Goal: Task Accomplishment & Management: Manage account settings

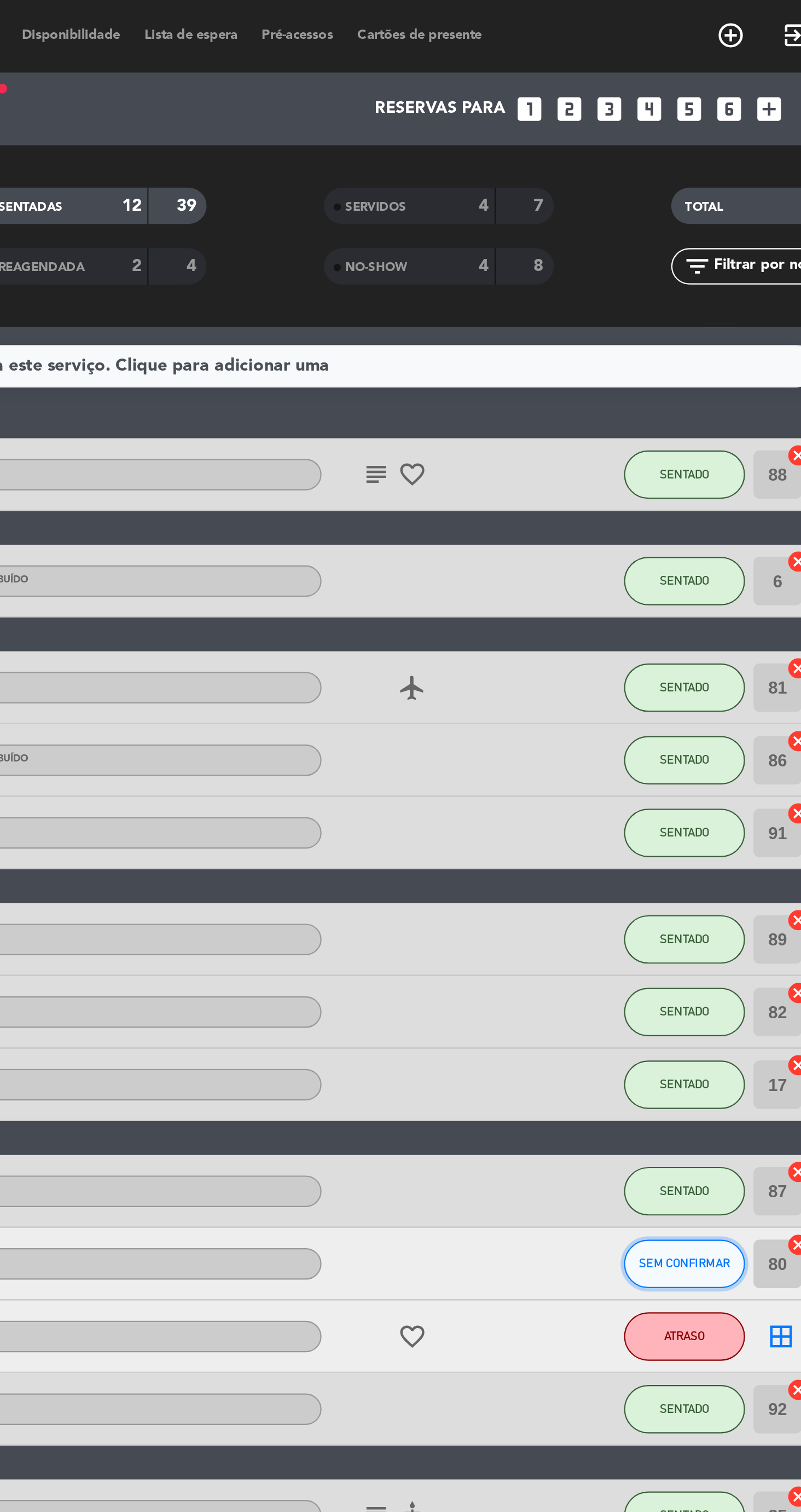
click at [667, 578] on button "SEM CONFIRMAR" at bounding box center [668, 572] width 55 height 22
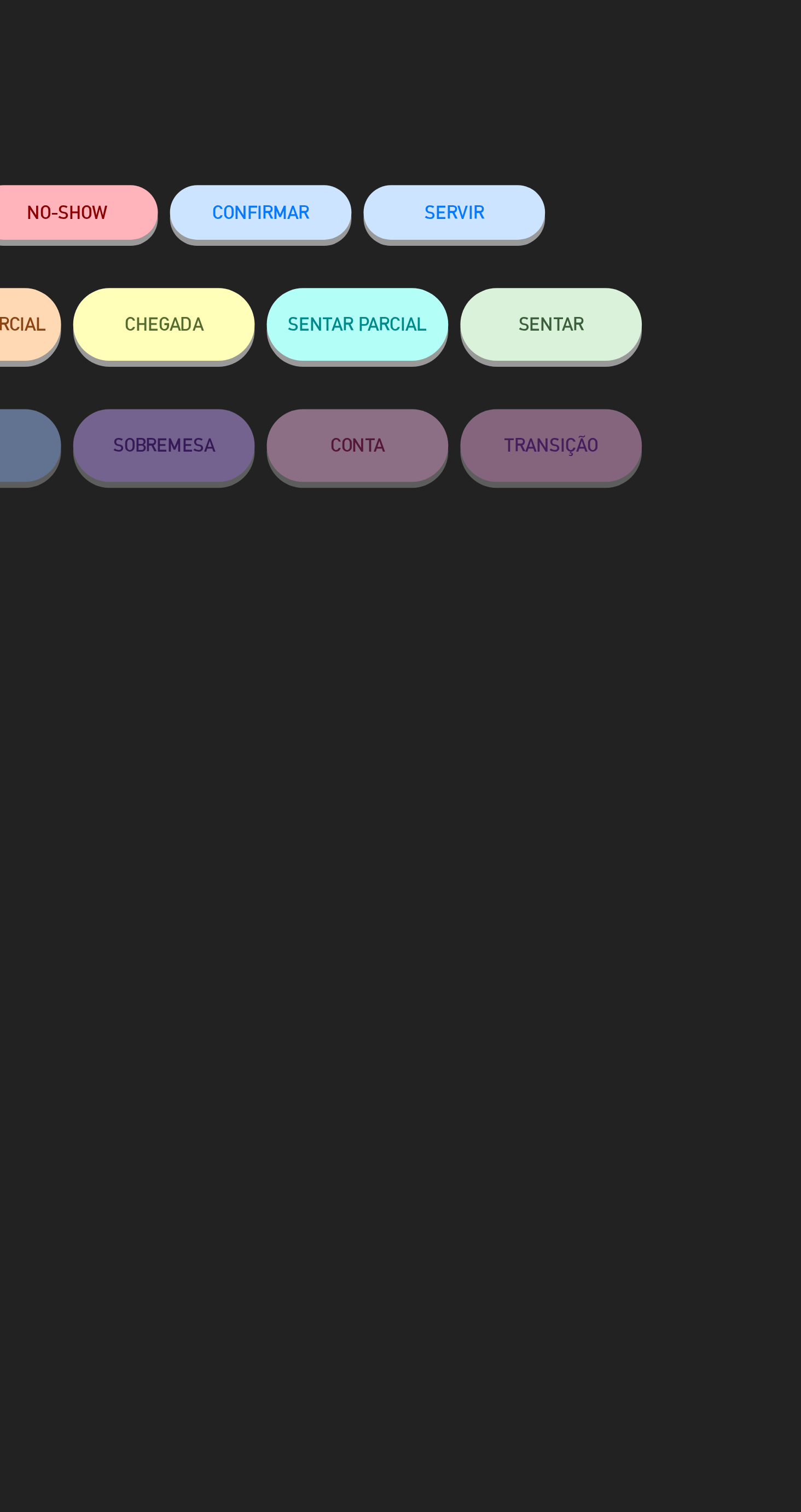
click at [576, 161] on button "SENTAR" at bounding box center [576, 146] width 82 height 33
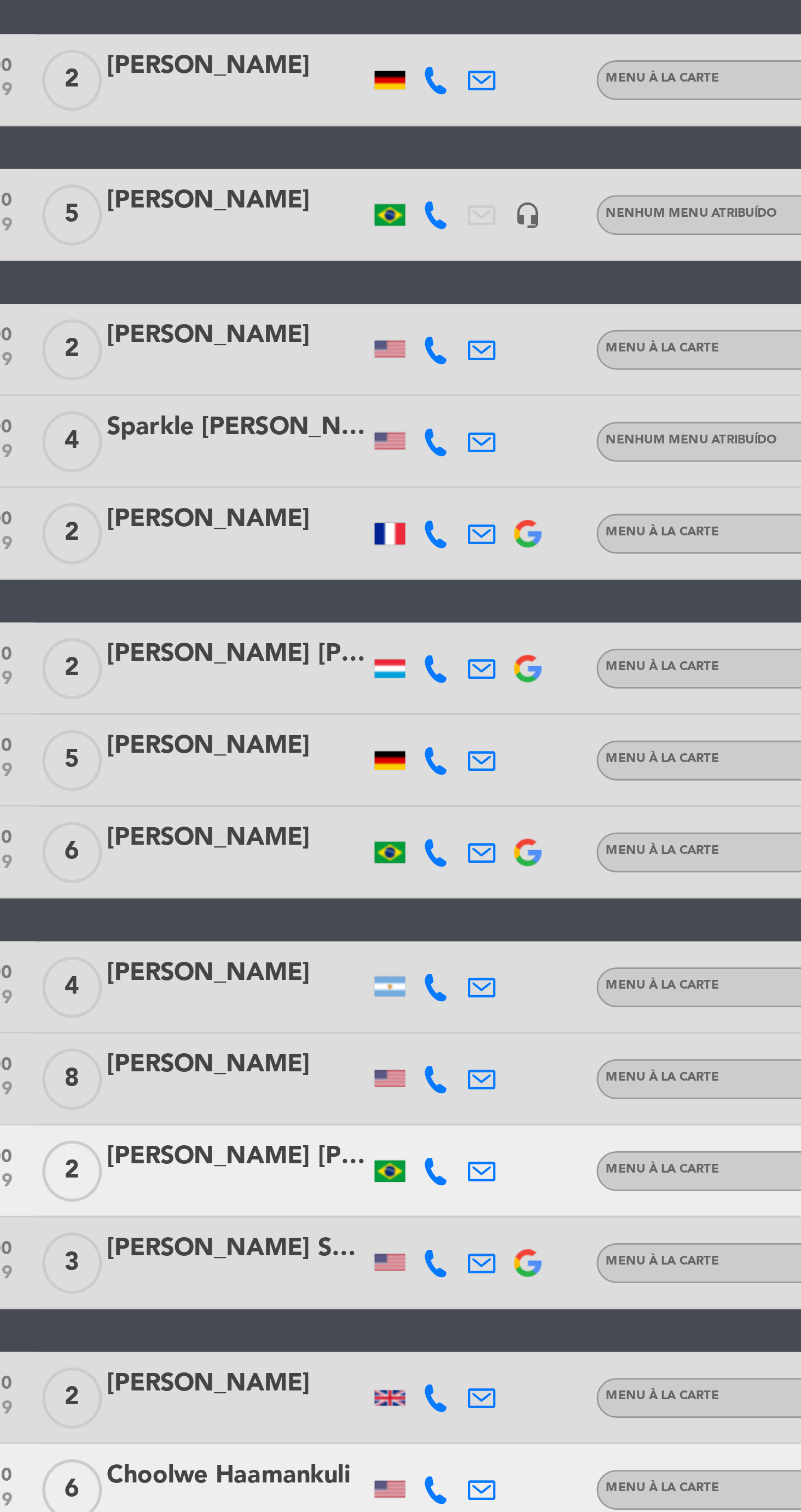
click at [249, 607] on icon at bounding box center [250, 604] width 10 height 10
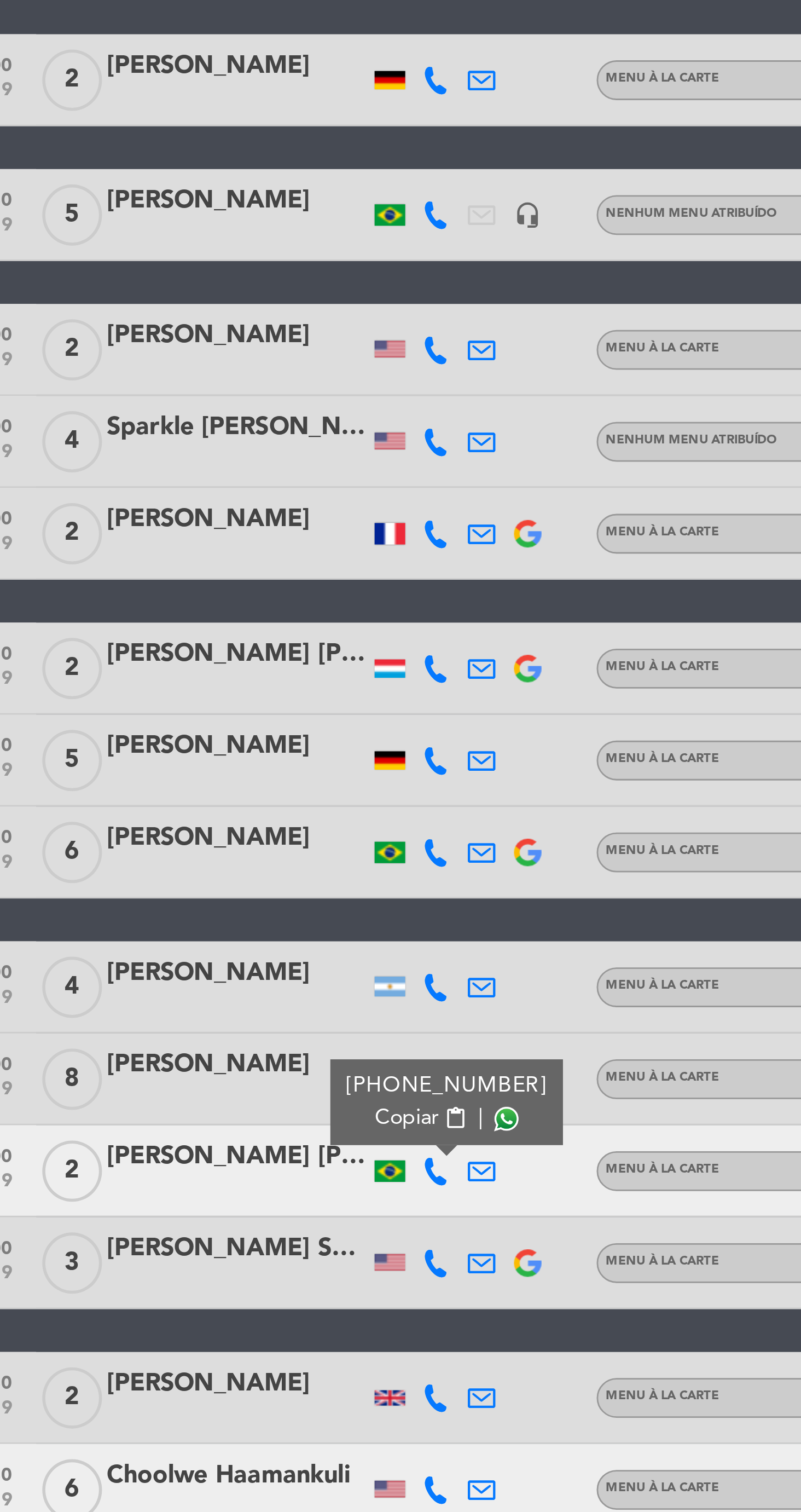
click at [273, 585] on span at bounding box center [275, 585] width 9 height 9
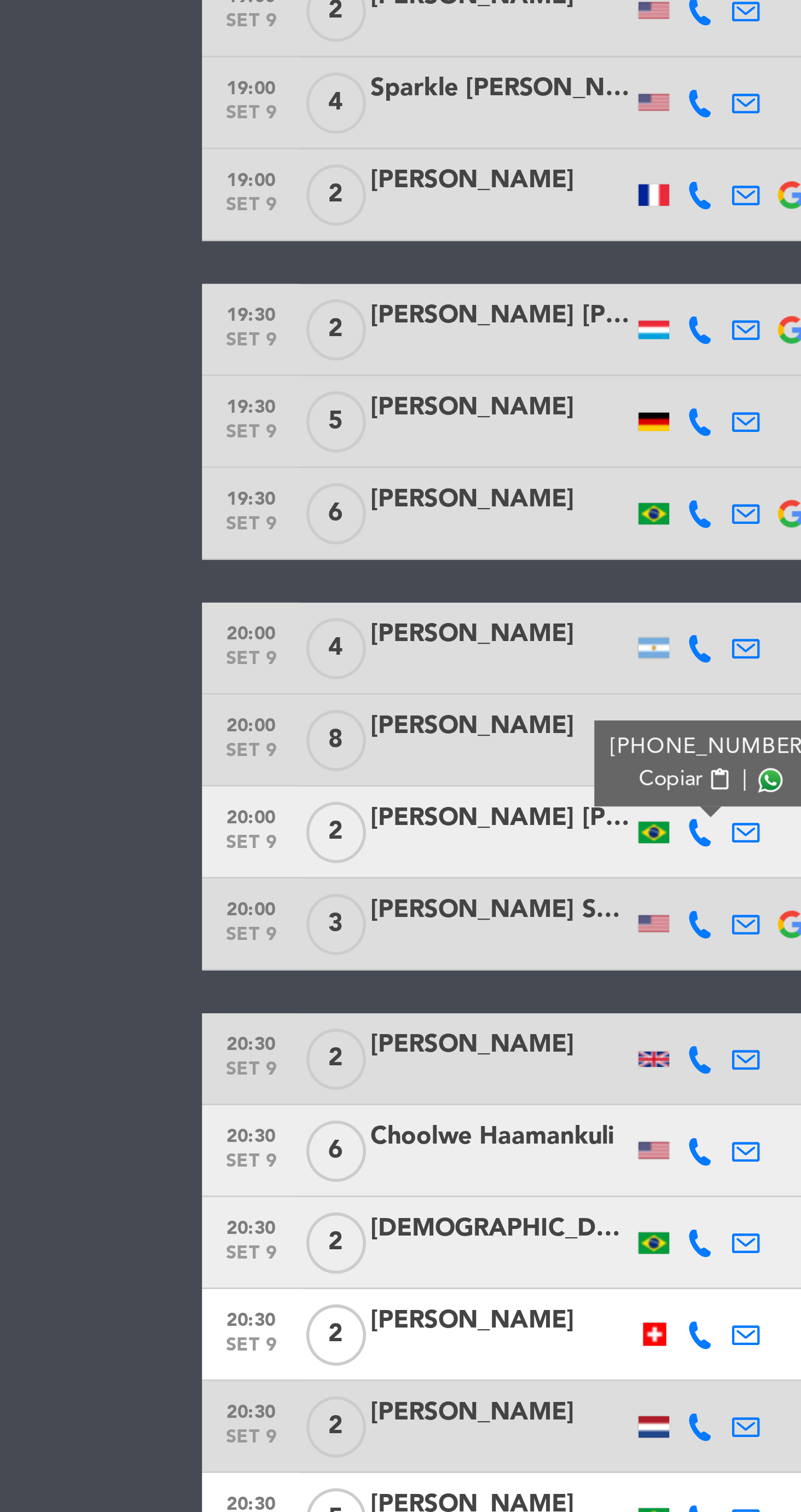
click at [233, 786] on div at bounding box center [234, 784] width 8 height 8
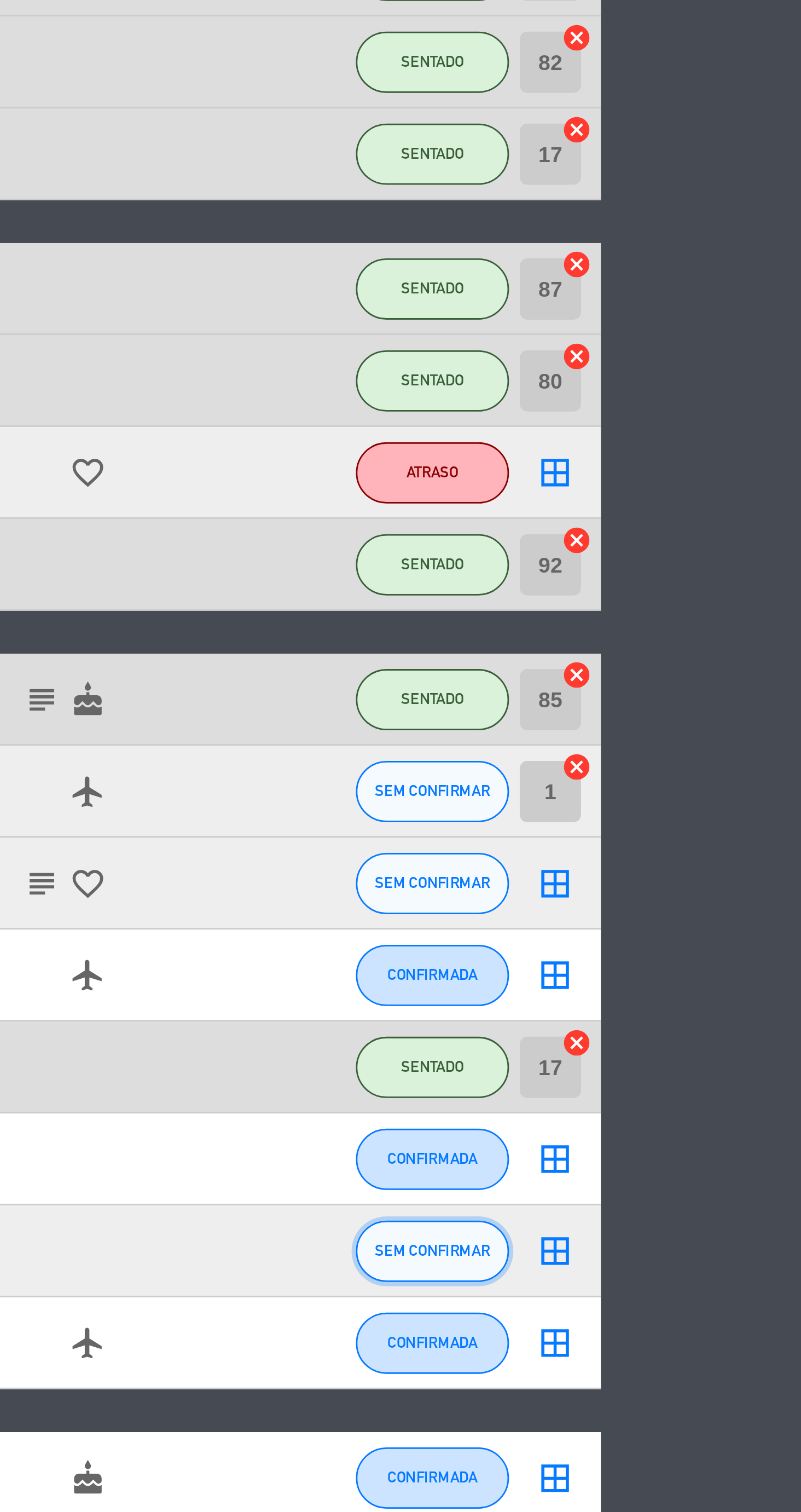
click at [670, 875] on button "SEM CONFIRMAR" at bounding box center [668, 882] width 55 height 22
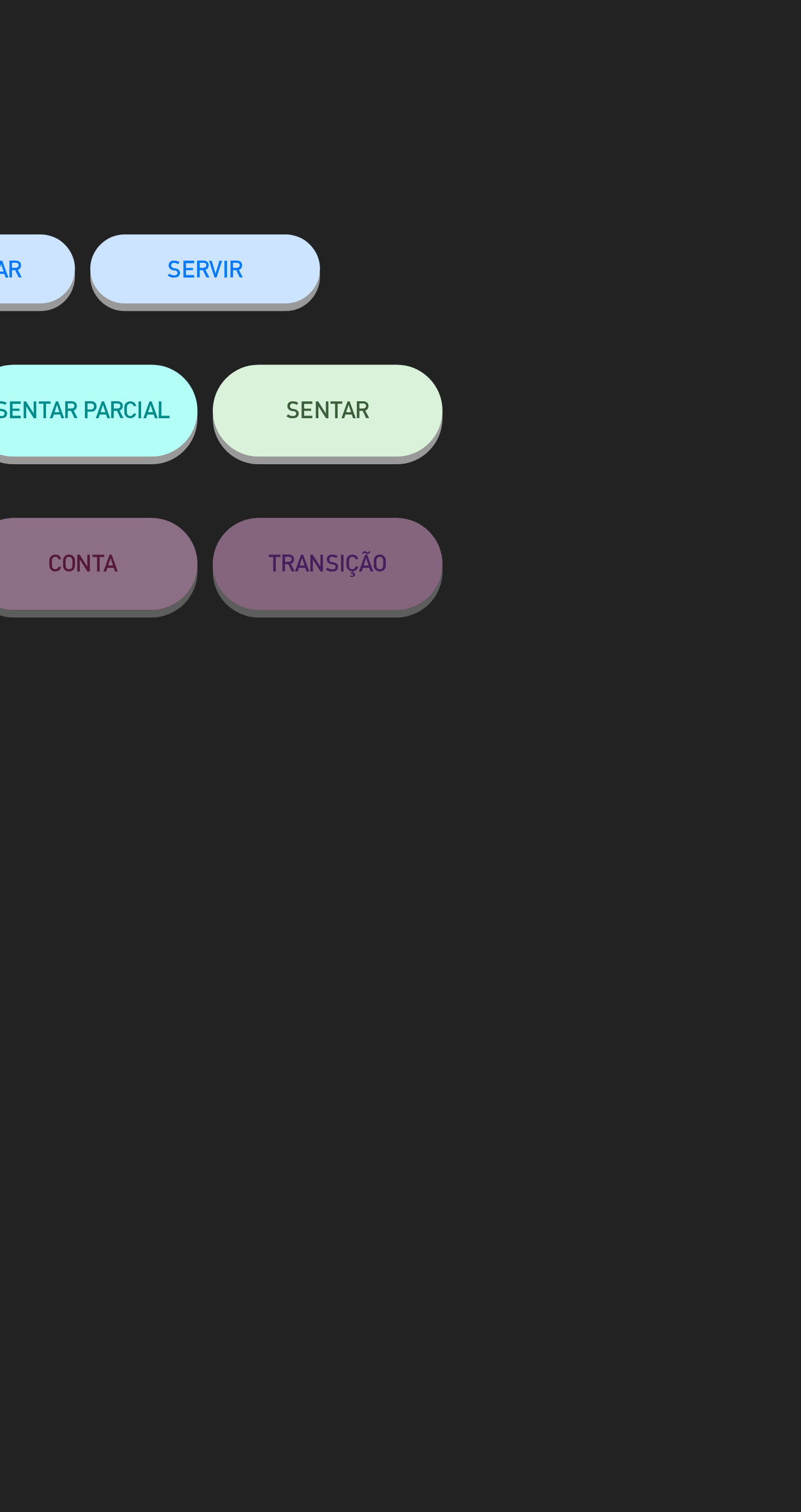
click at [604, 158] on button "SENTAR" at bounding box center [576, 146] width 82 height 33
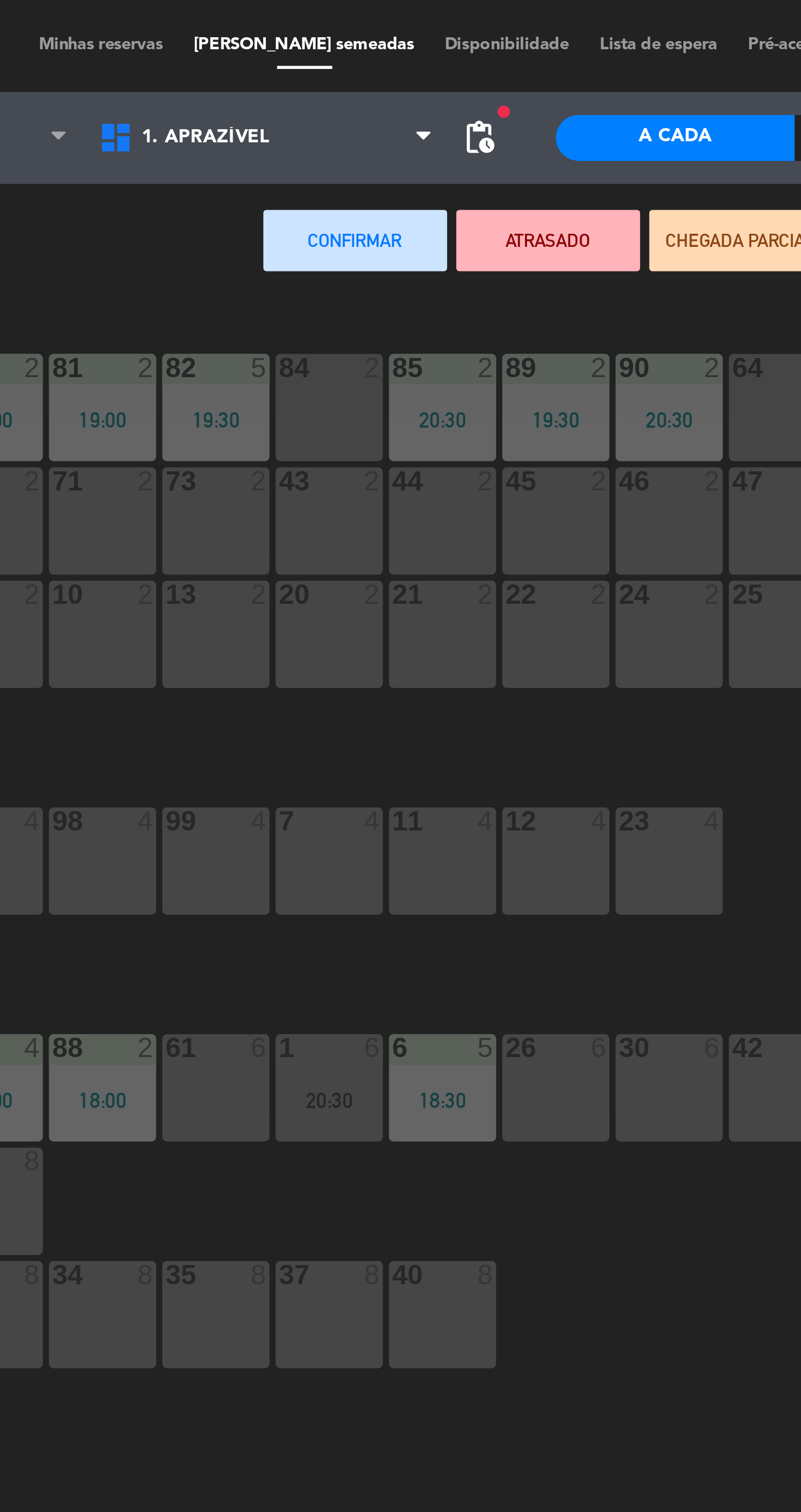
click at [365, 303] on div "11 4" at bounding box center [368, 308] width 38 height 38
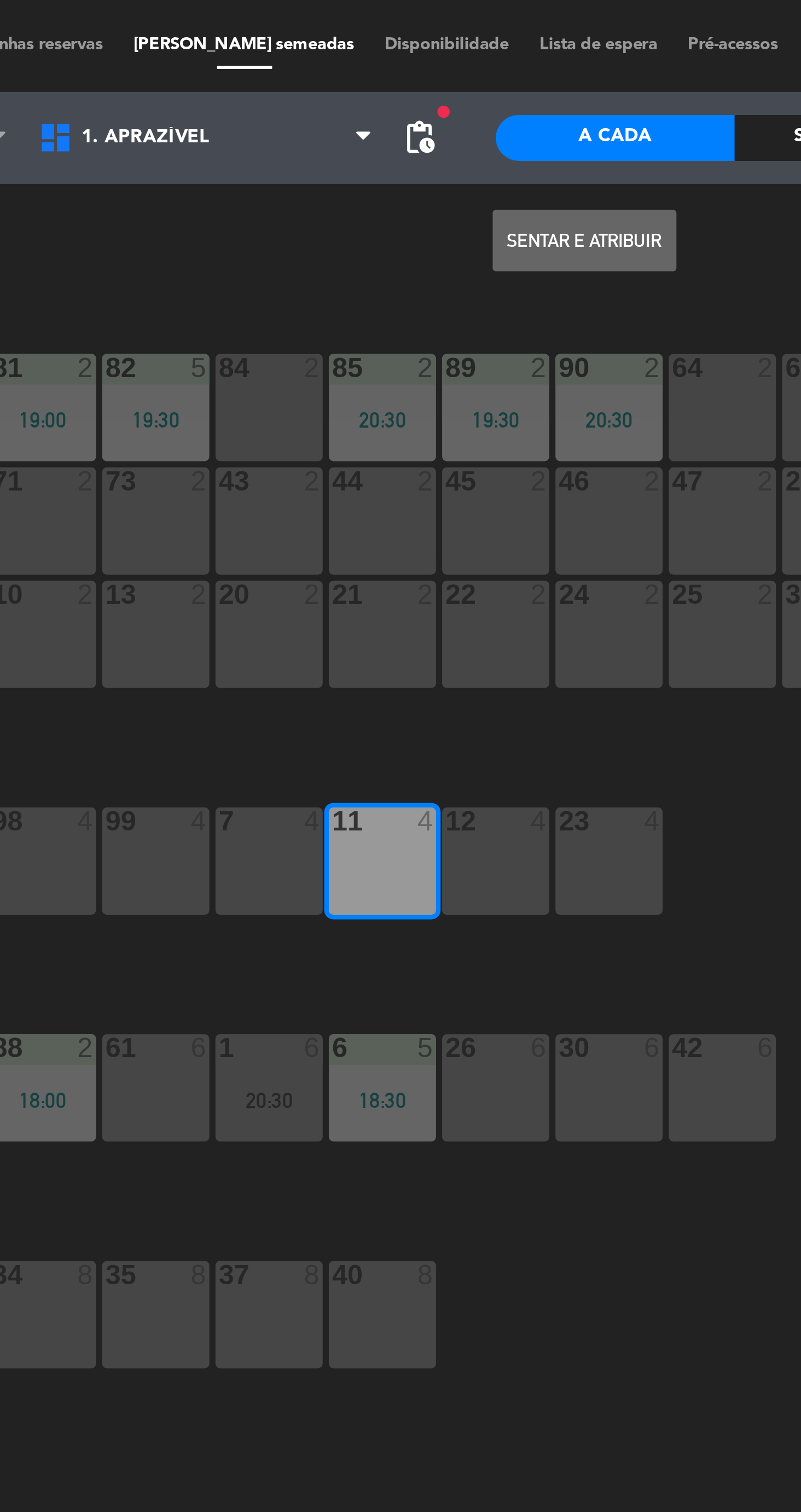
click at [455, 92] on button "Sentar e Atribuir" at bounding box center [441, 86] width 66 height 22
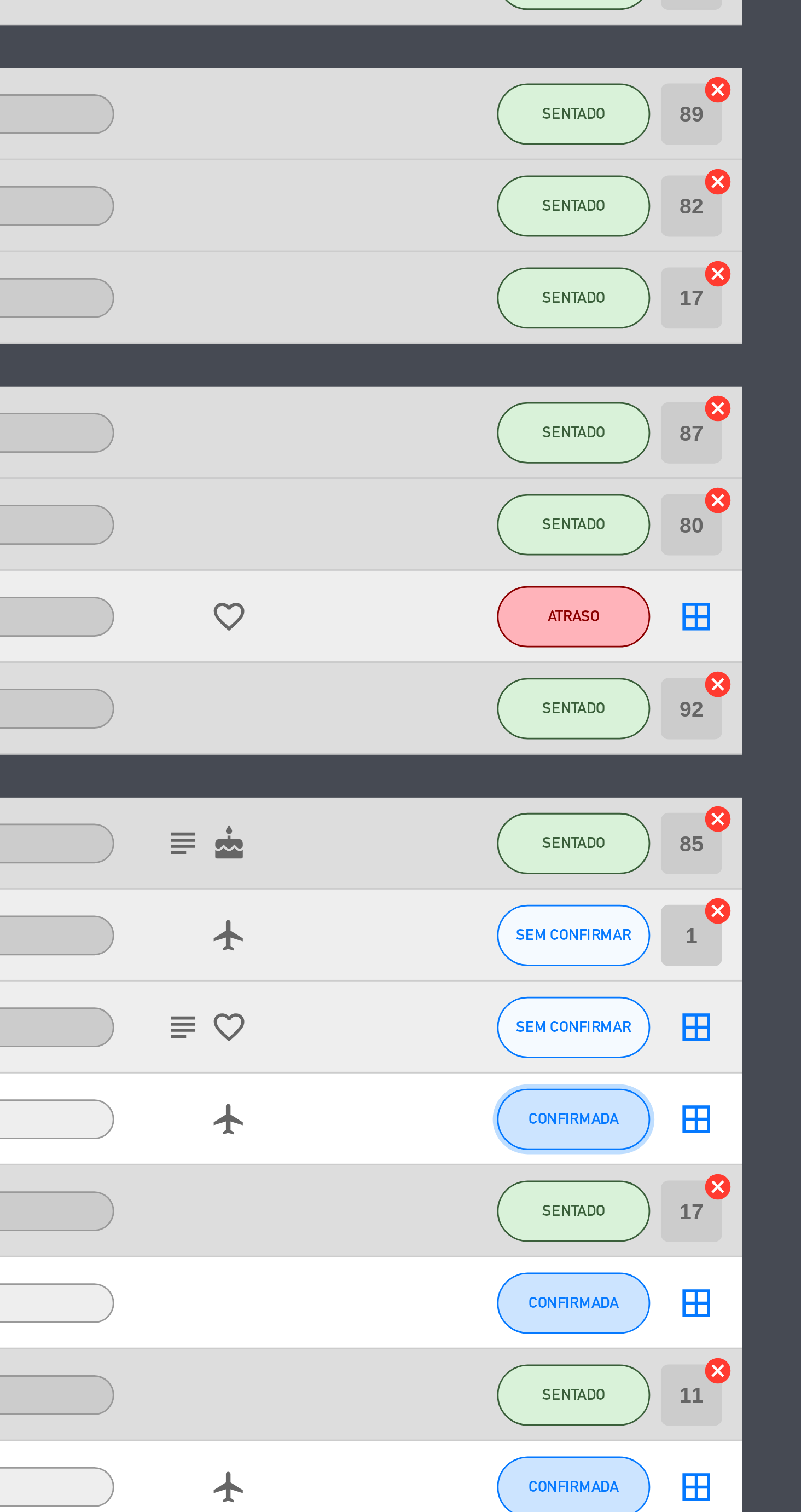
click at [665, 783] on span "CONFIRMADA" at bounding box center [669, 783] width 32 height 6
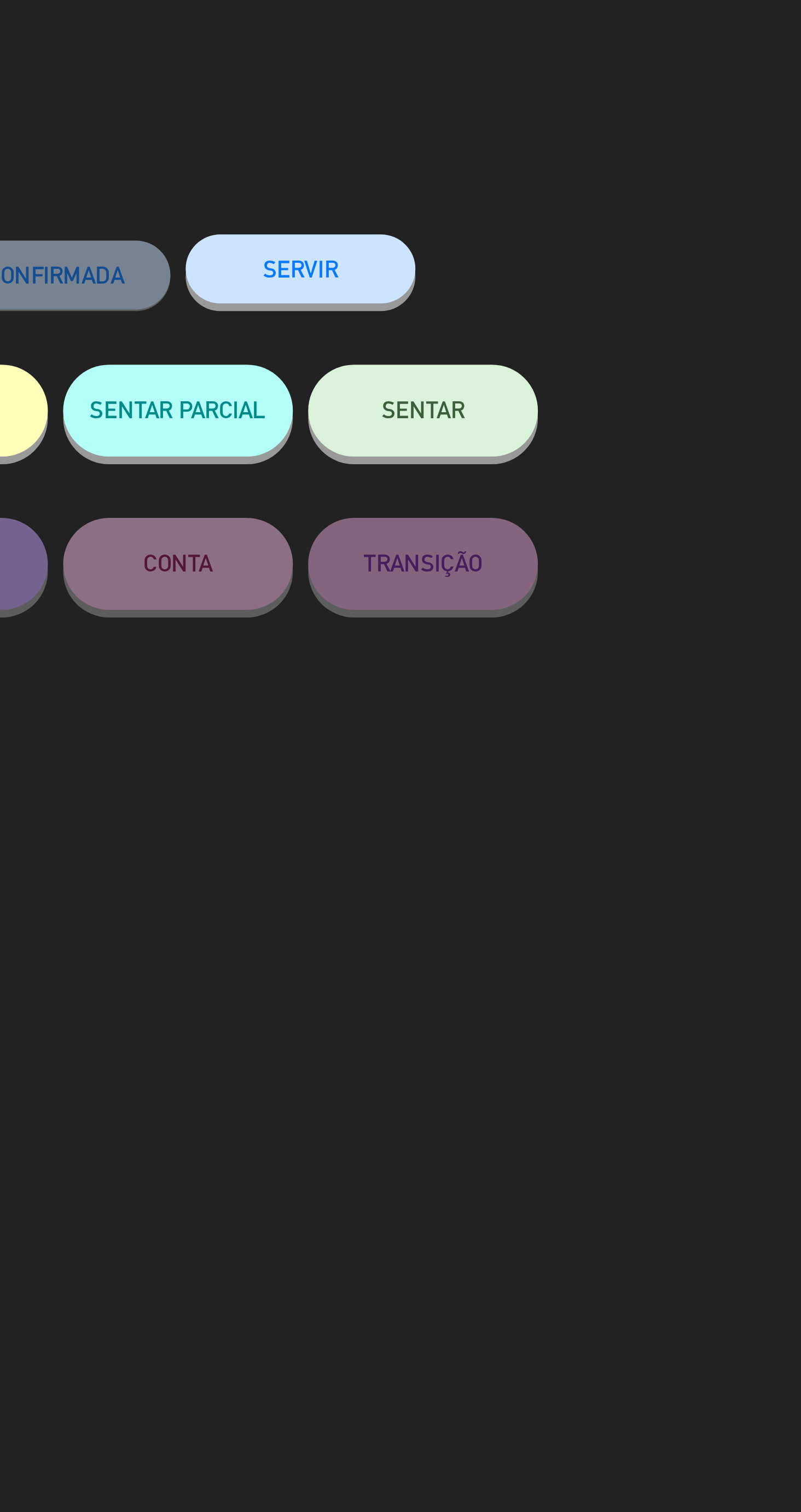
click at [603, 150] on button "SENTAR" at bounding box center [576, 146] width 82 height 33
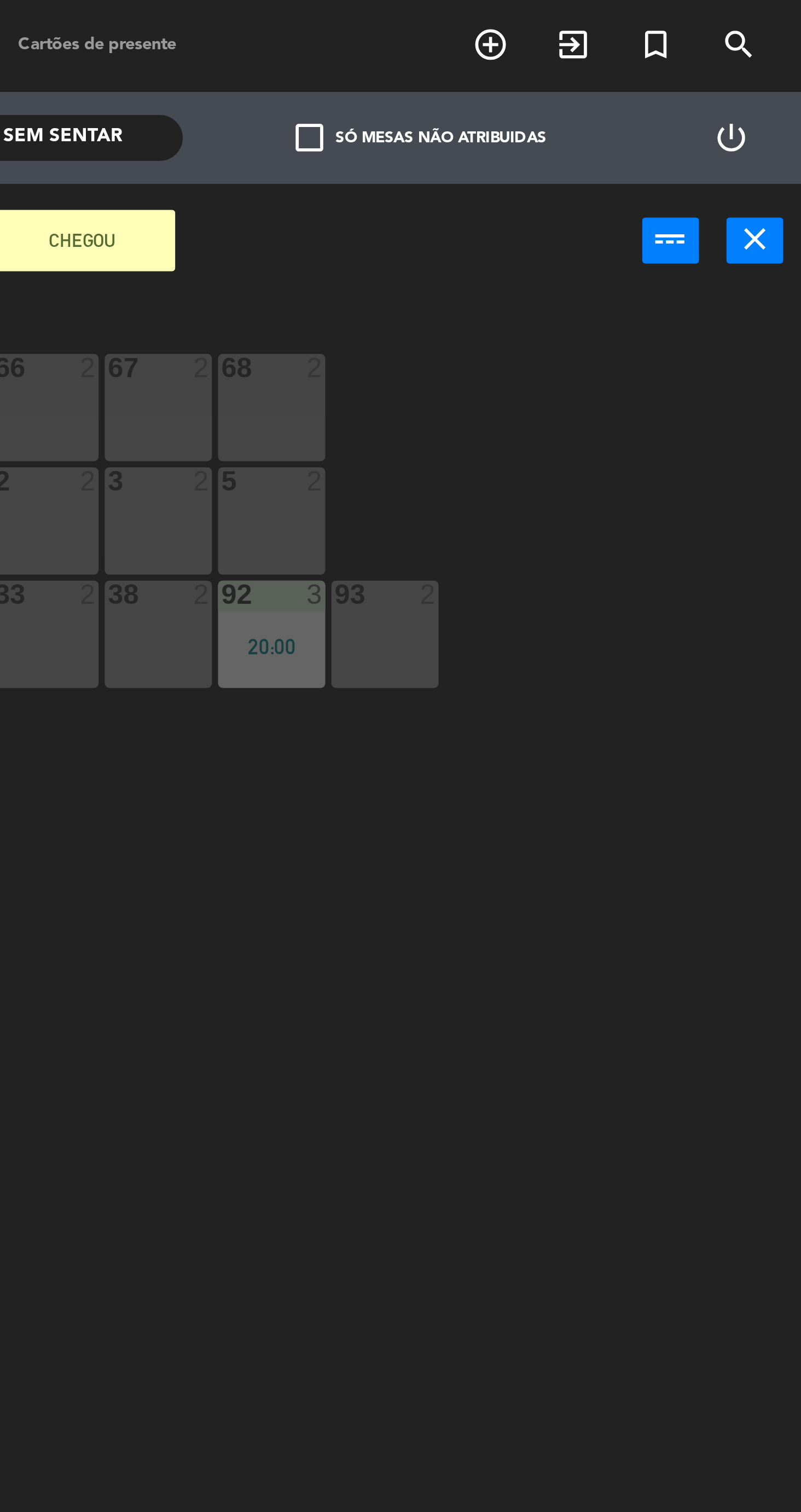
click at [789, 84] on icon "close" at bounding box center [784, 85] width 13 height 13
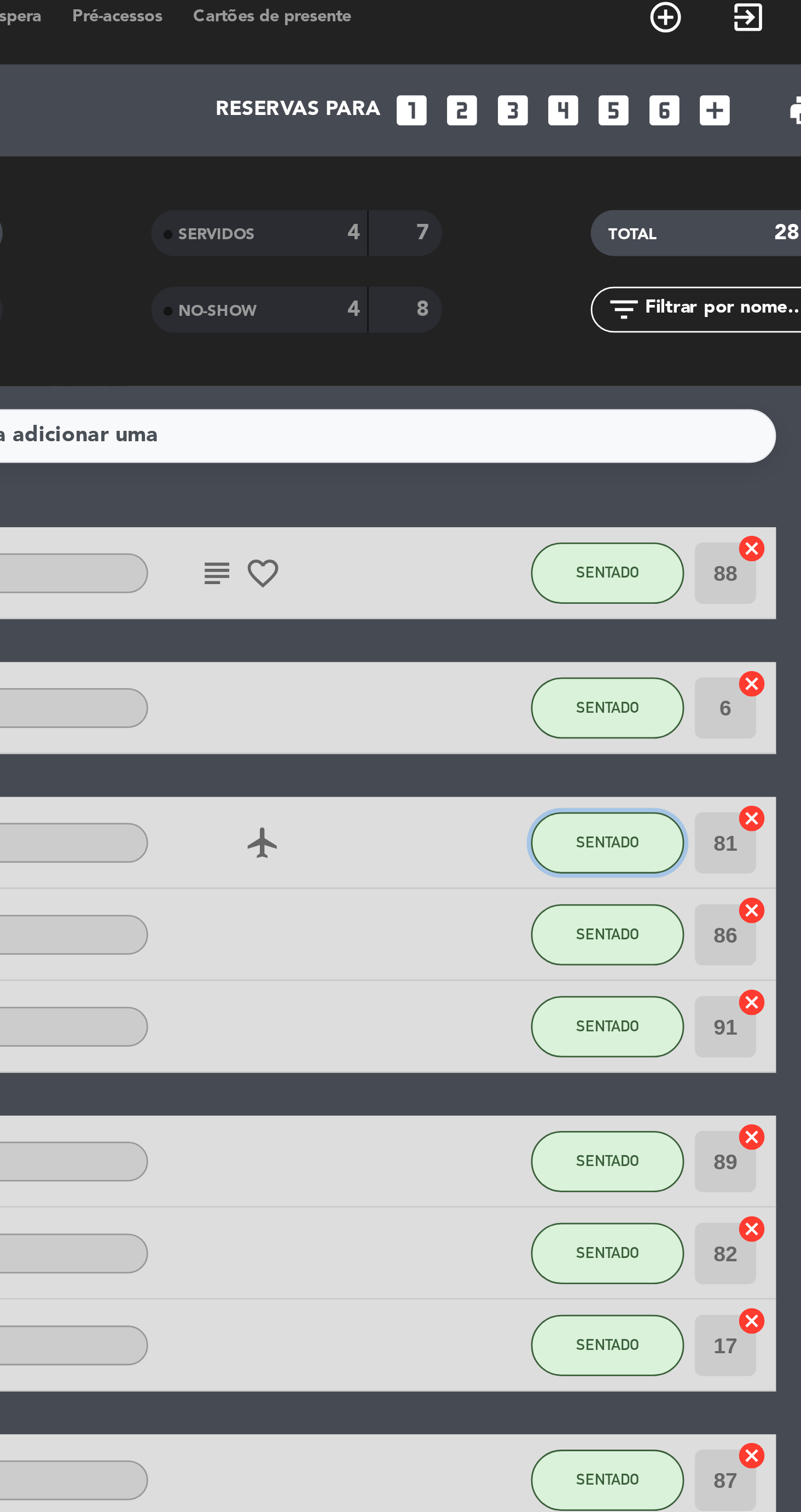
click at [668, 312] on span "SENTADO" at bounding box center [668, 311] width 22 height 6
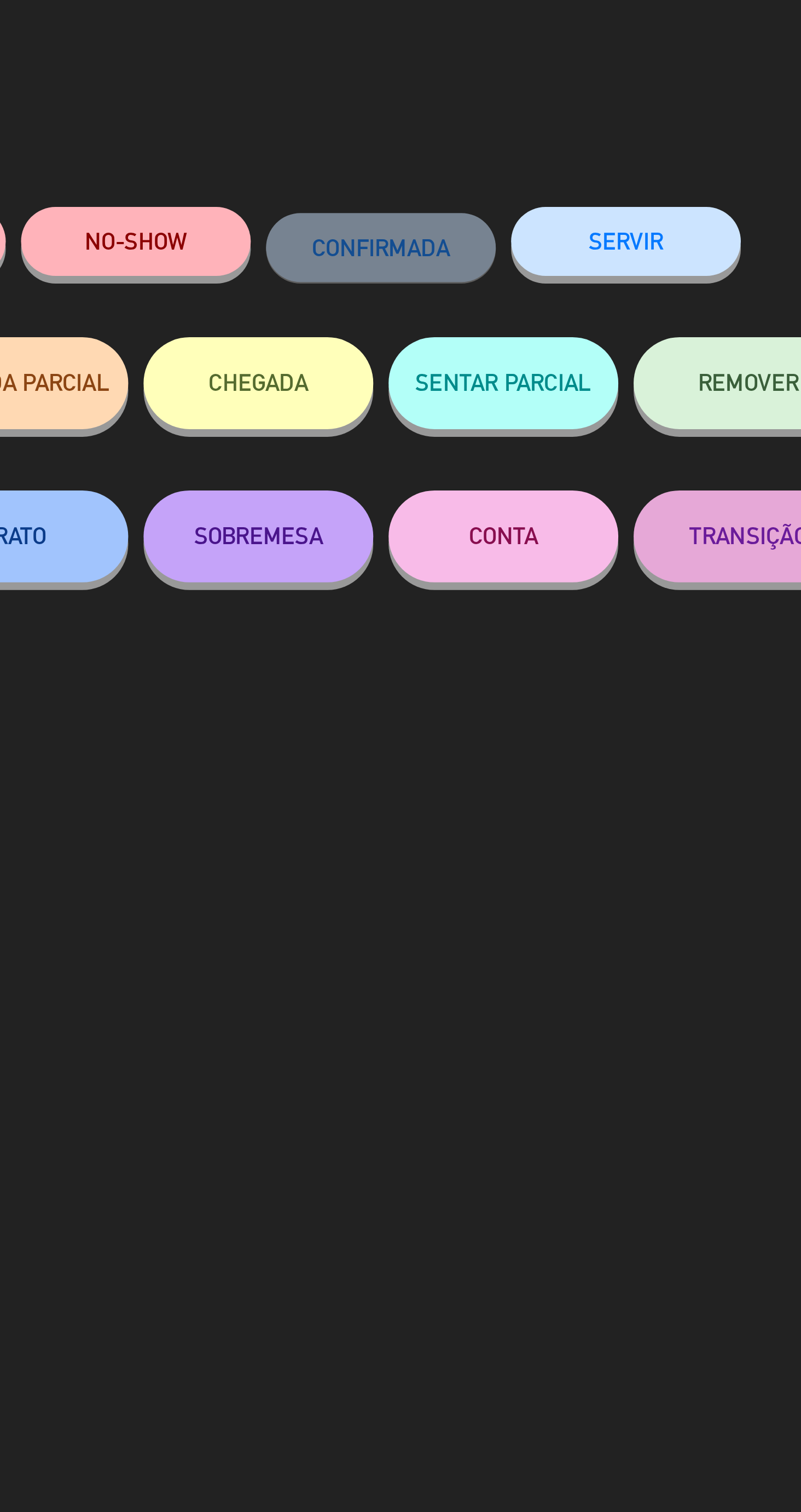
click at [544, 105] on button "SERVIR" at bounding box center [532, 96] width 82 height 25
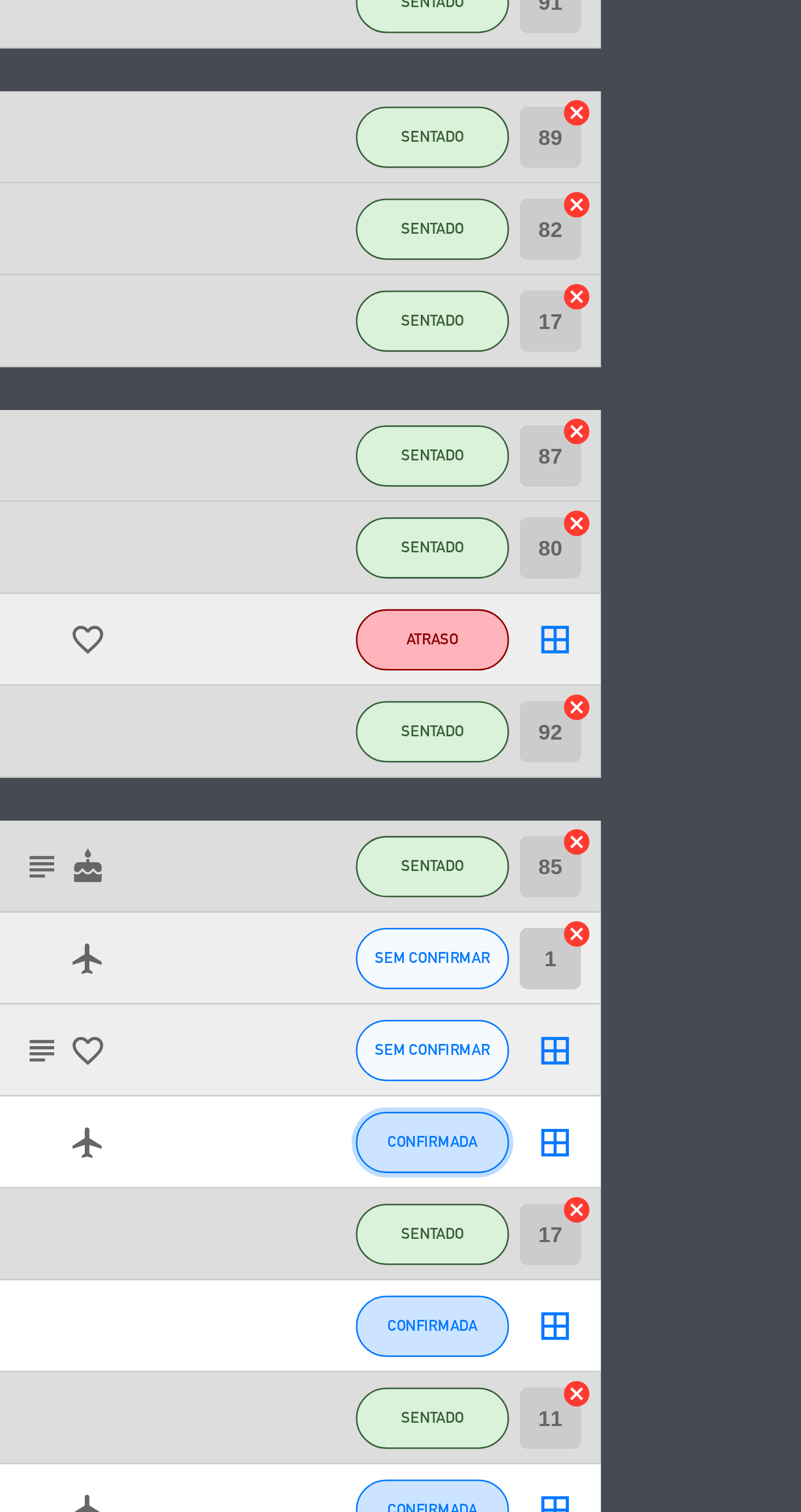
click at [677, 752] on span "CONFIRMADA" at bounding box center [669, 751] width 32 height 6
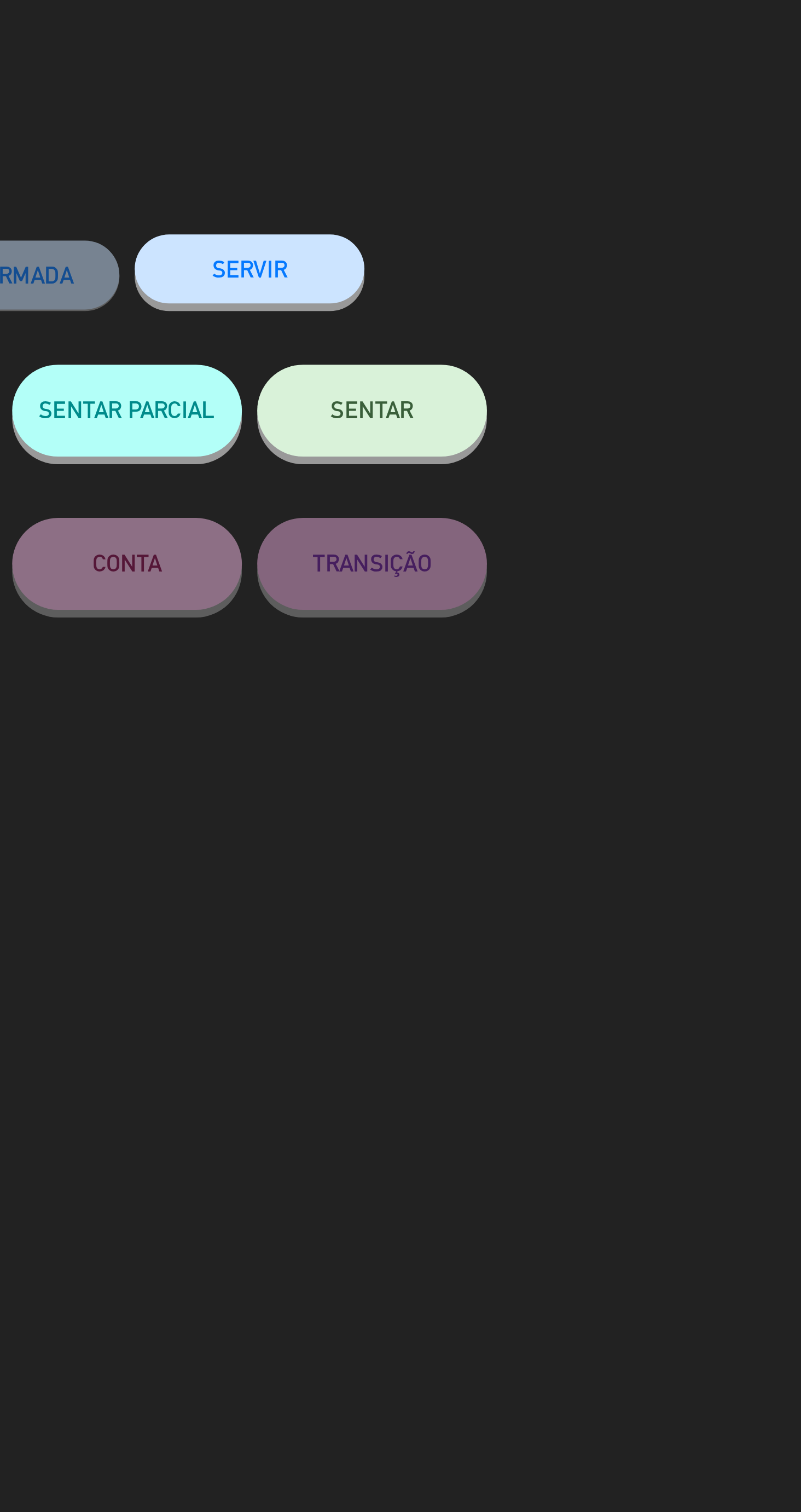
click at [583, 156] on button "SENTAR" at bounding box center [576, 146] width 82 height 33
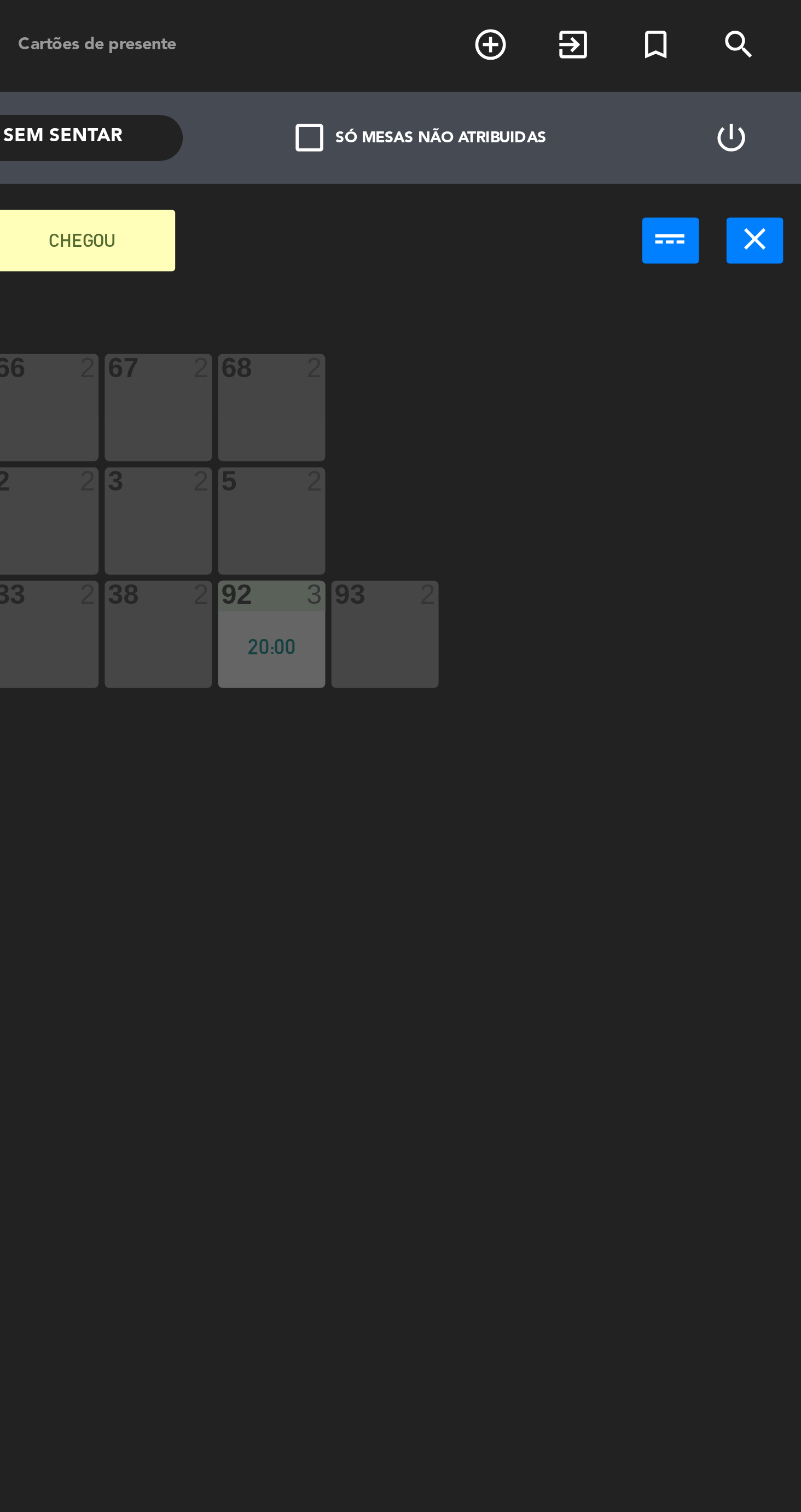
click at [781, 79] on icon "close" at bounding box center [784, 85] width 13 height 13
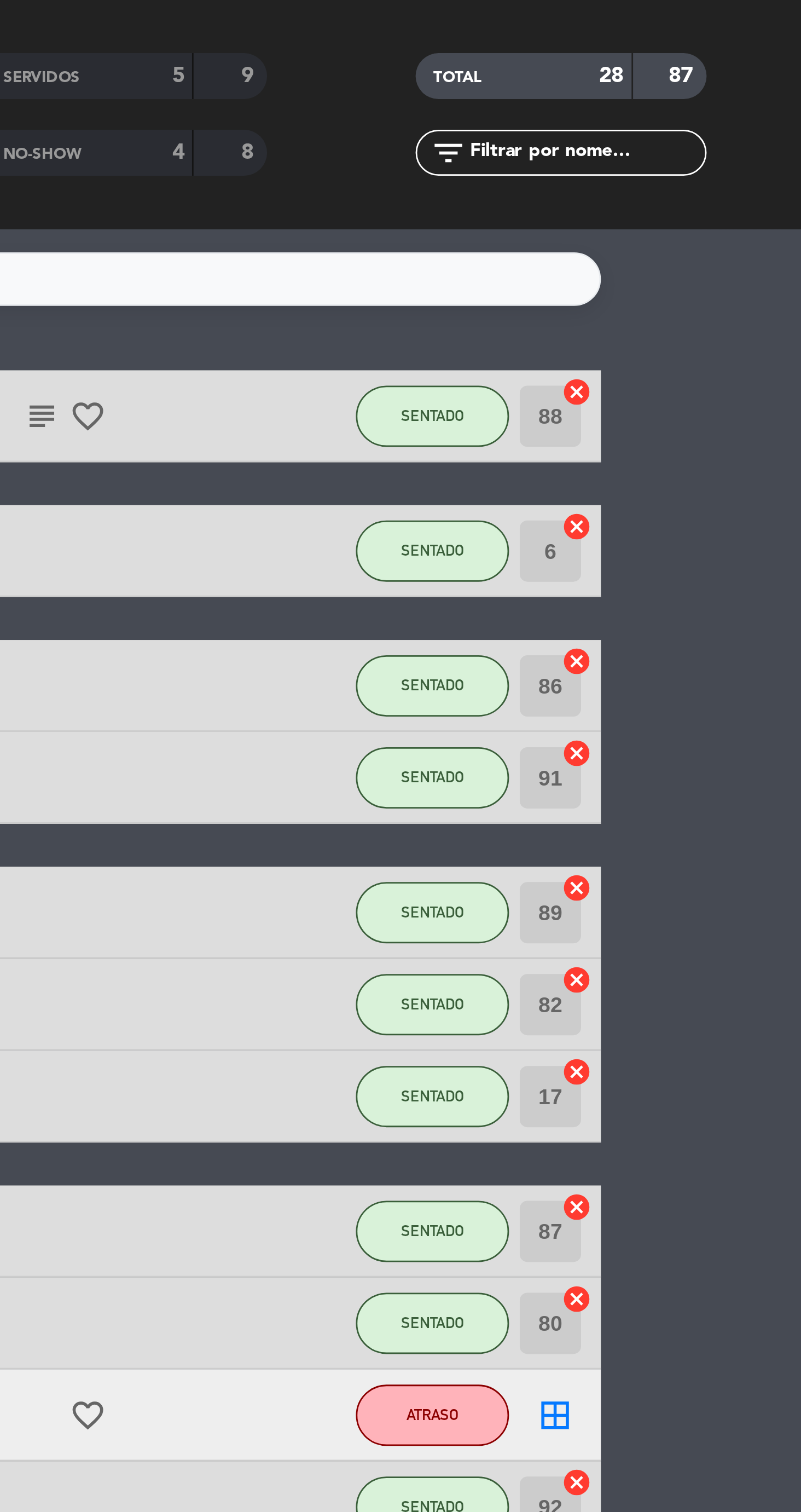
click at [600, 497] on div at bounding box center [553, 506] width 98 height 32
click at [682, 427] on button "SENTADO" at bounding box center [668, 425] width 55 height 22
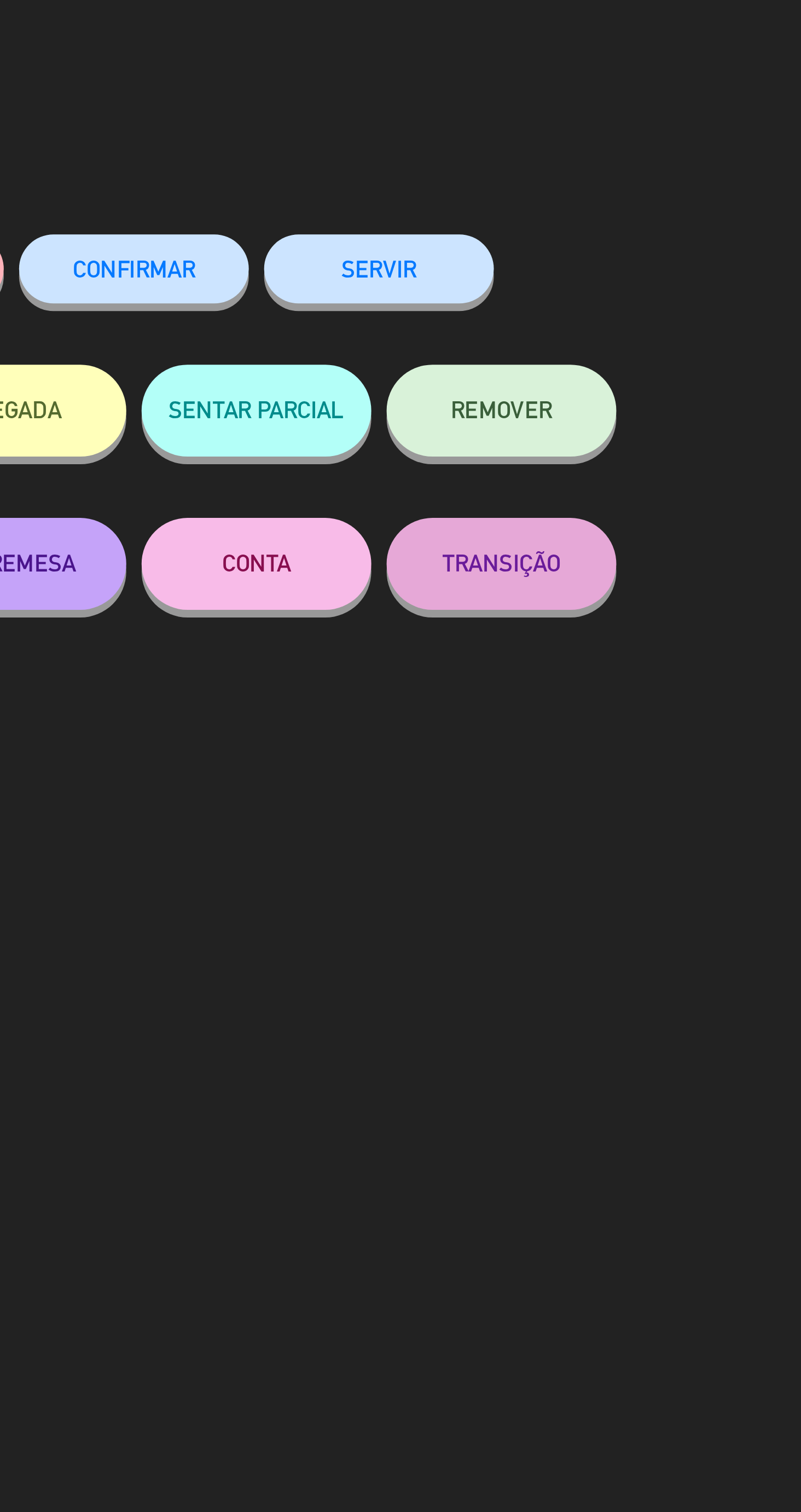
click at [553, 97] on button "SERVIR" at bounding box center [532, 96] width 82 height 25
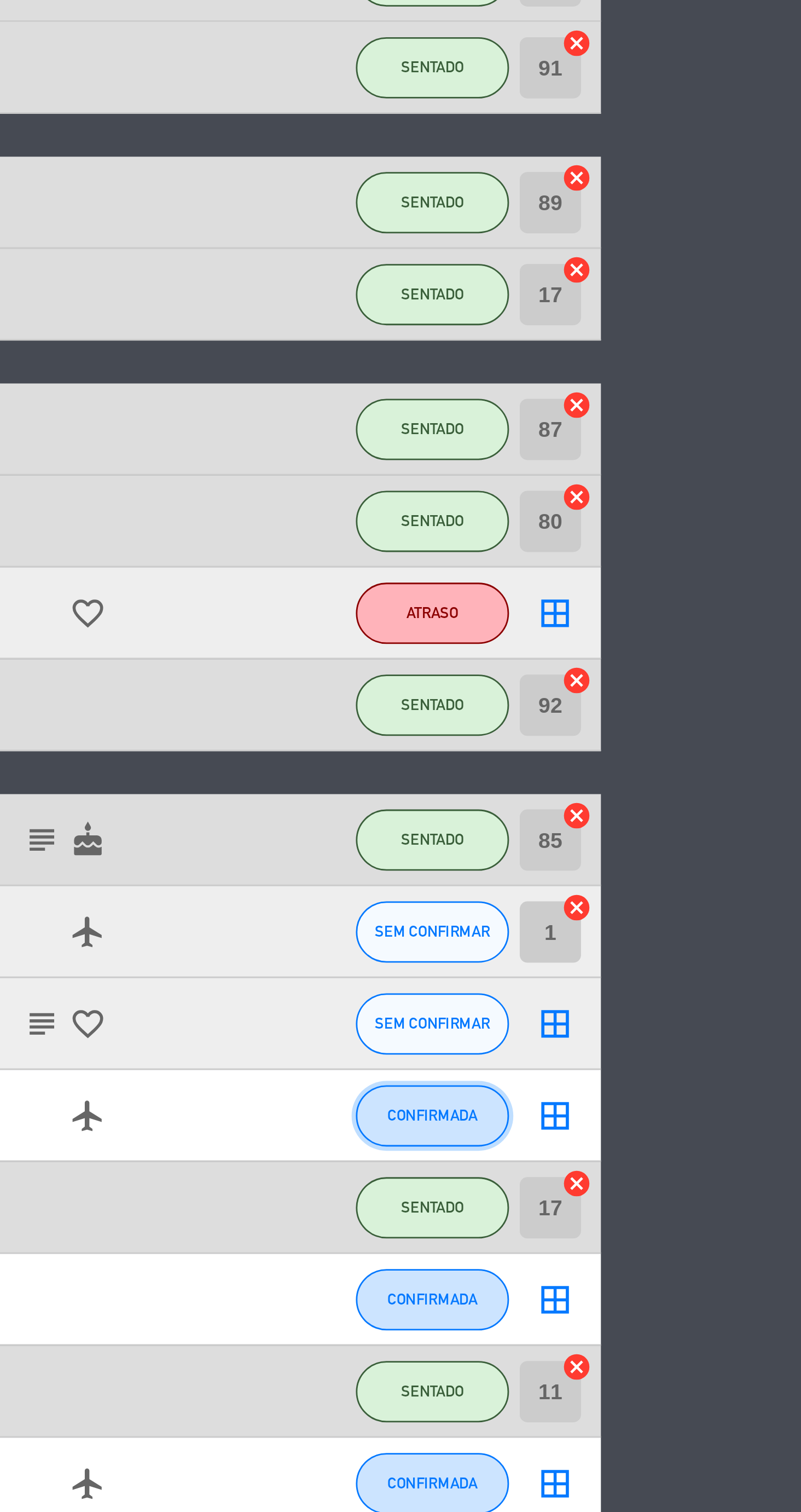
click at [674, 717] on span "CONFIRMADA" at bounding box center [669, 718] width 32 height 6
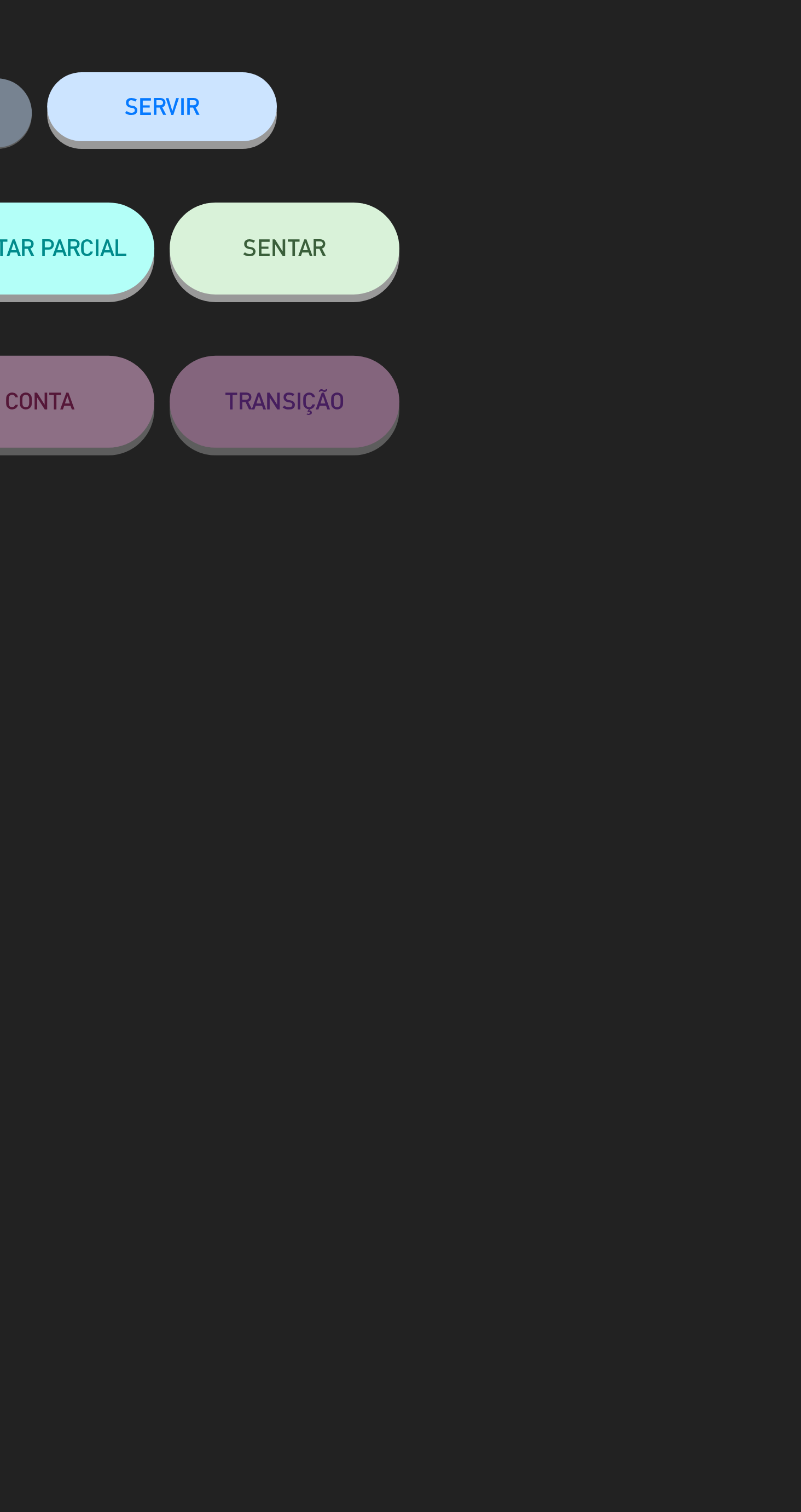
click at [588, 151] on span "SENTAR" at bounding box center [575, 146] width 29 height 10
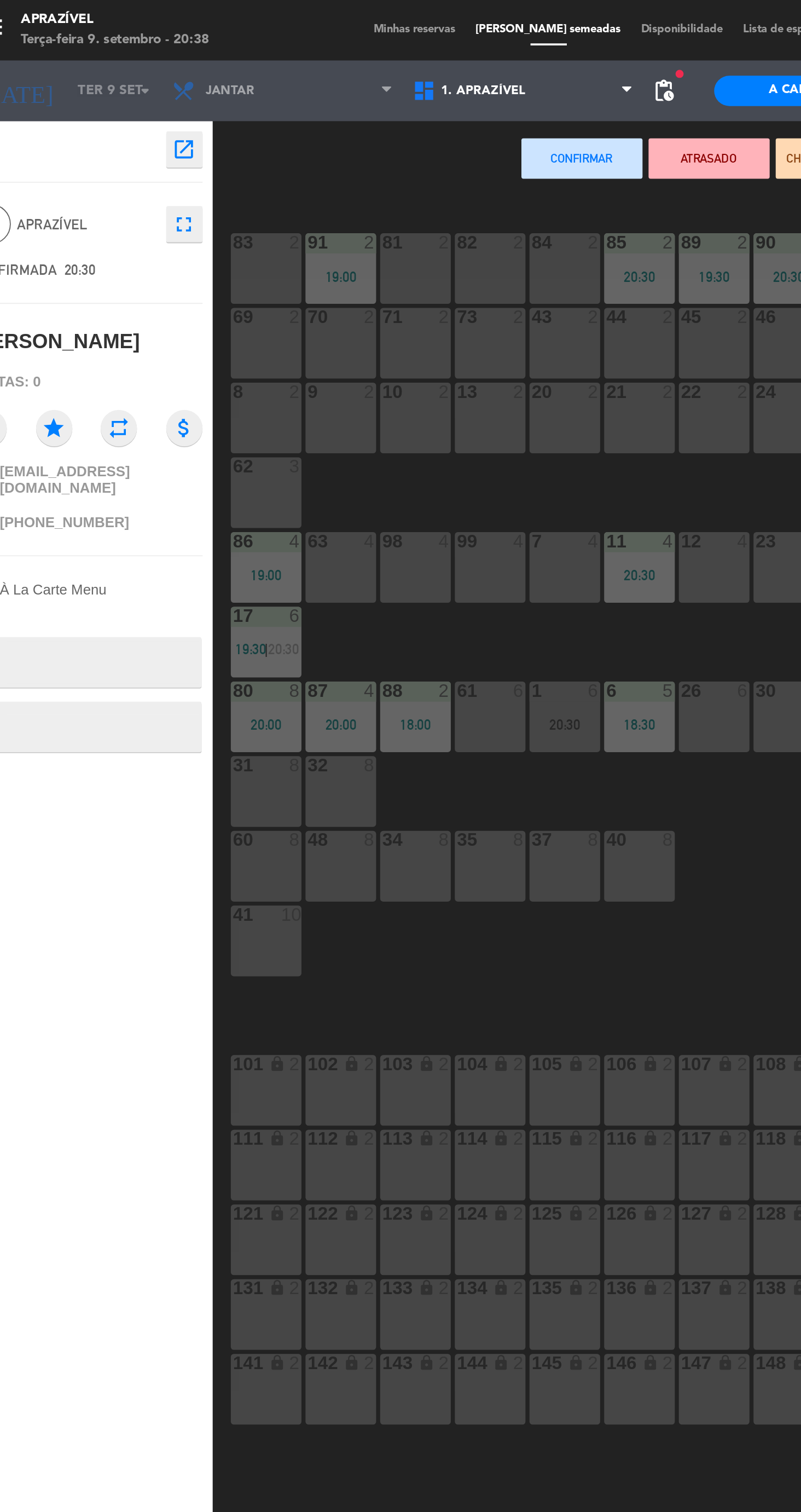
click at [247, 155] on div "81 2" at bounding box center [247, 146] width 38 height 38
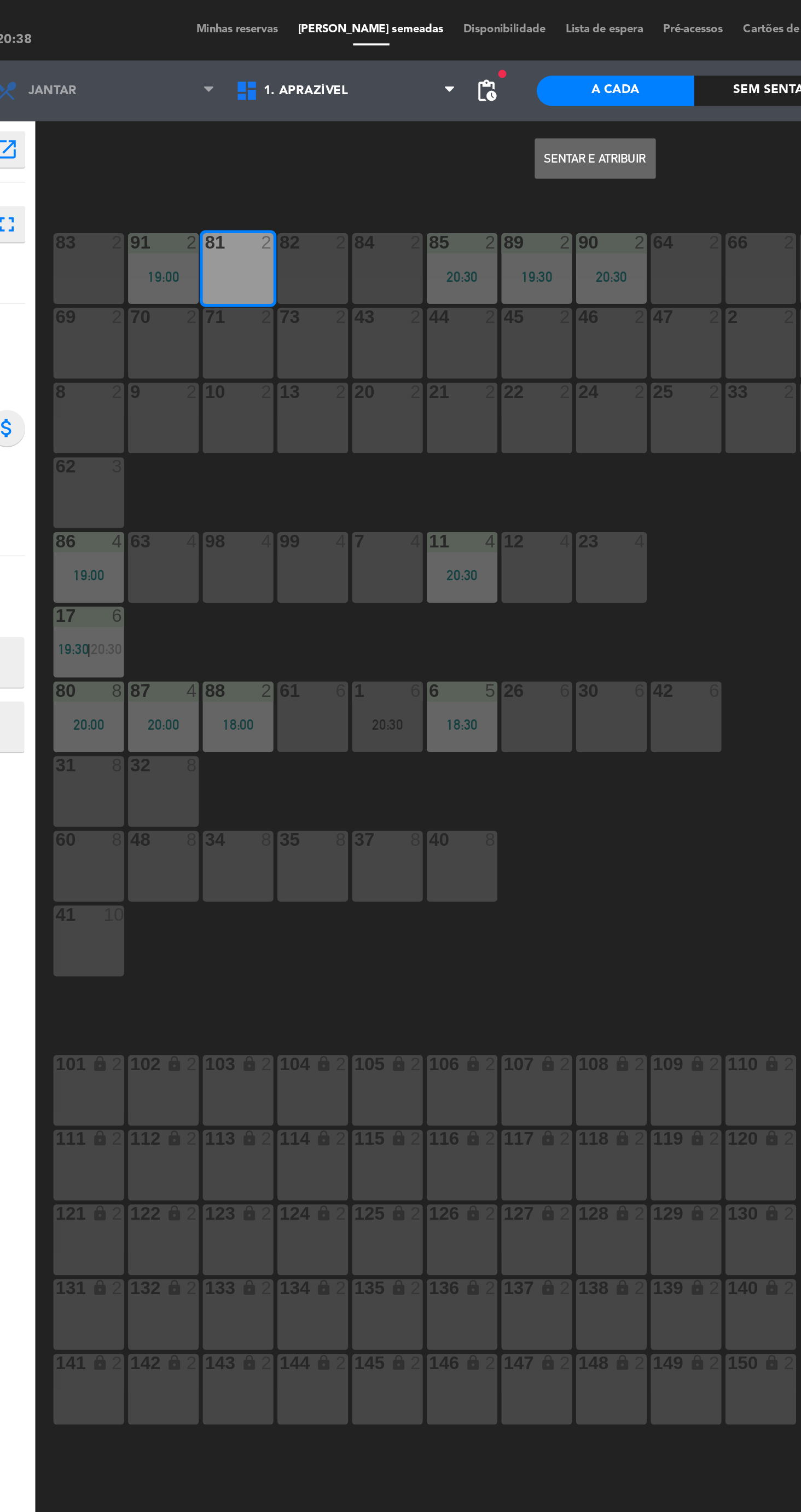
click at [446, 87] on button "Sentar e Atribuir" at bounding box center [441, 86] width 66 height 22
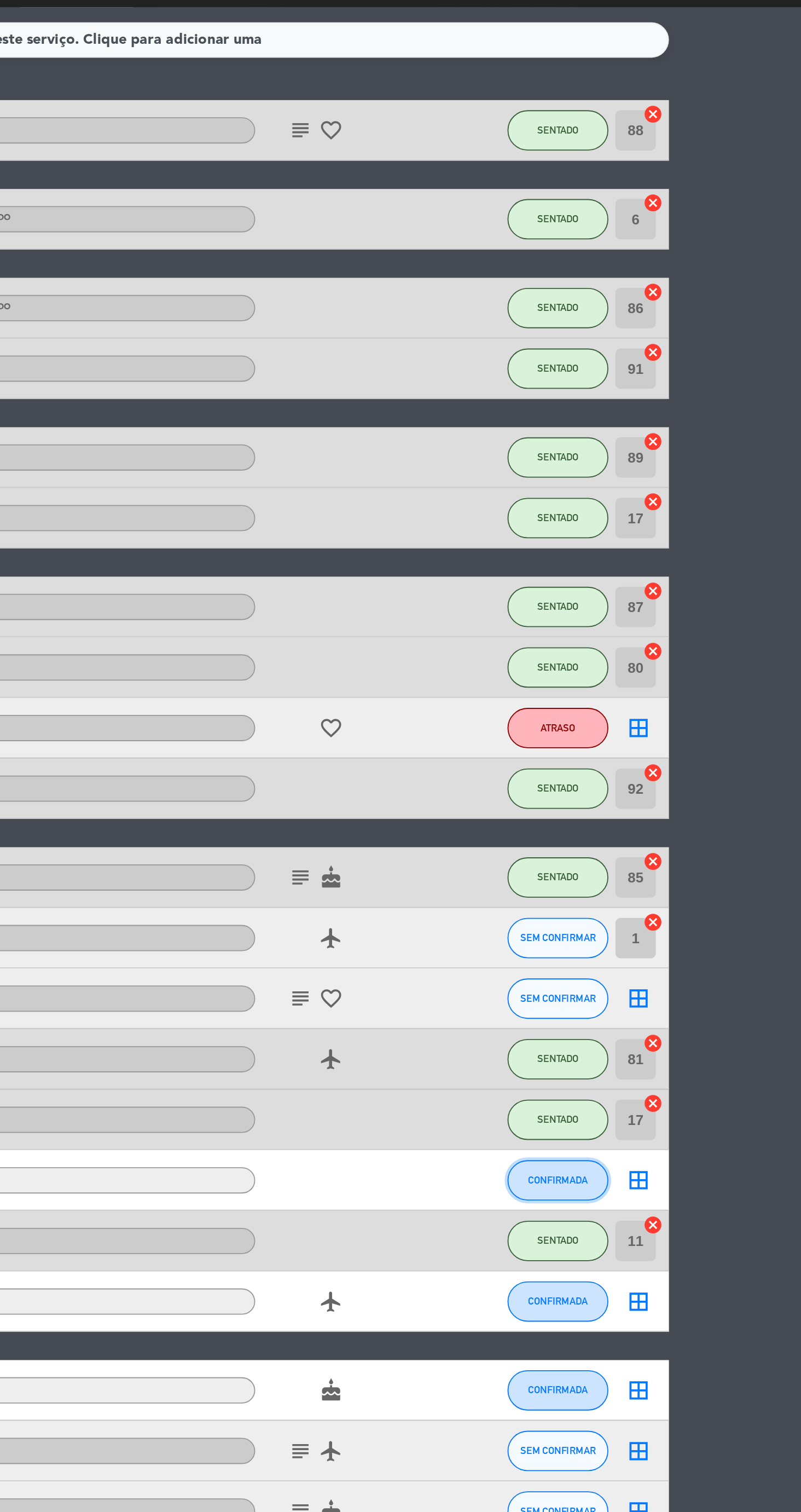
click at [673, 784] on span "CONFIRMADA" at bounding box center [669, 783] width 32 height 6
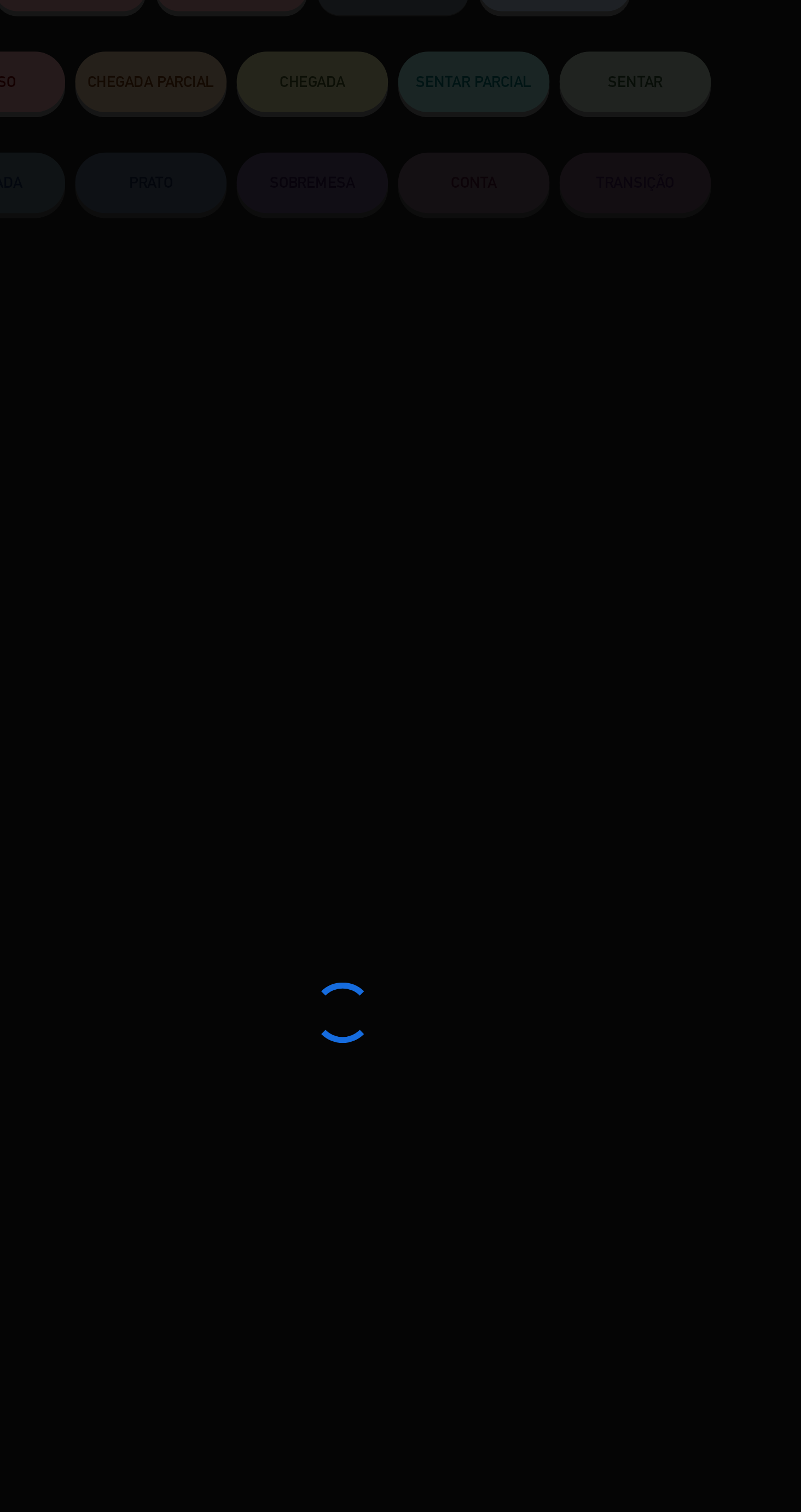
click at [583, 155] on div at bounding box center [401, 756] width 801 height 1512
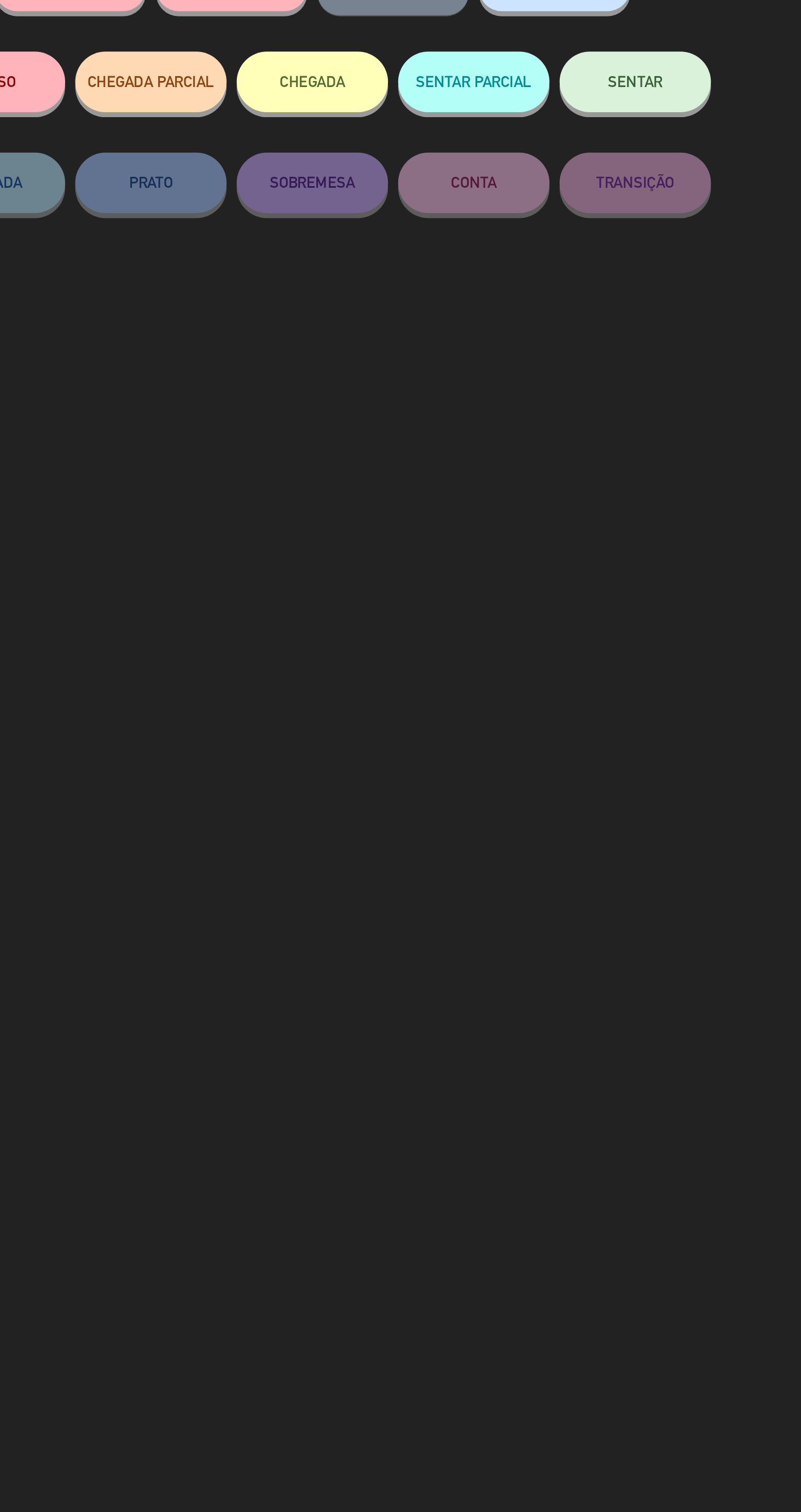
click at [589, 160] on button "SENTAR" at bounding box center [576, 146] width 82 height 33
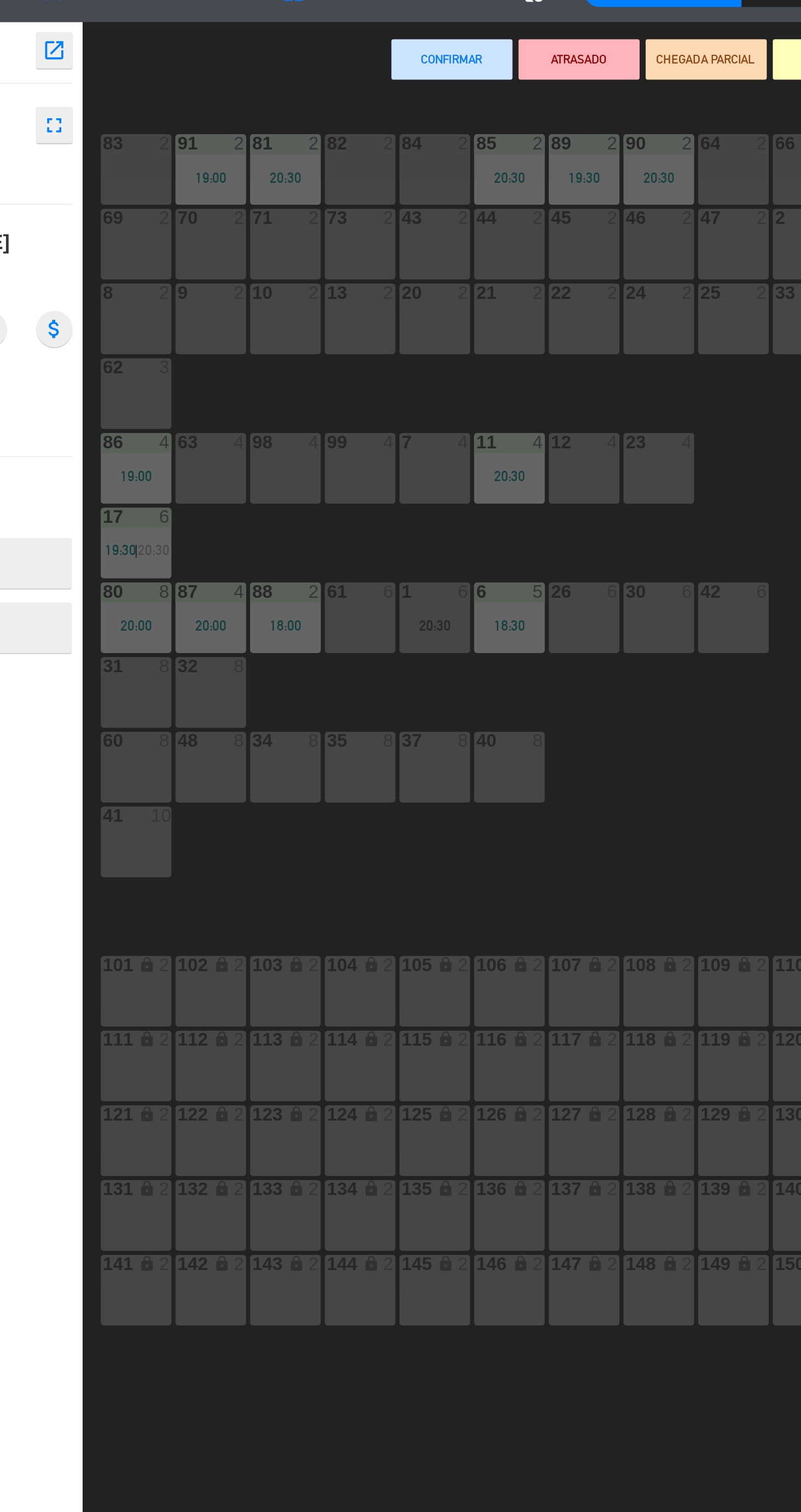
click at [291, 145] on div "82 2" at bounding box center [287, 146] width 38 height 38
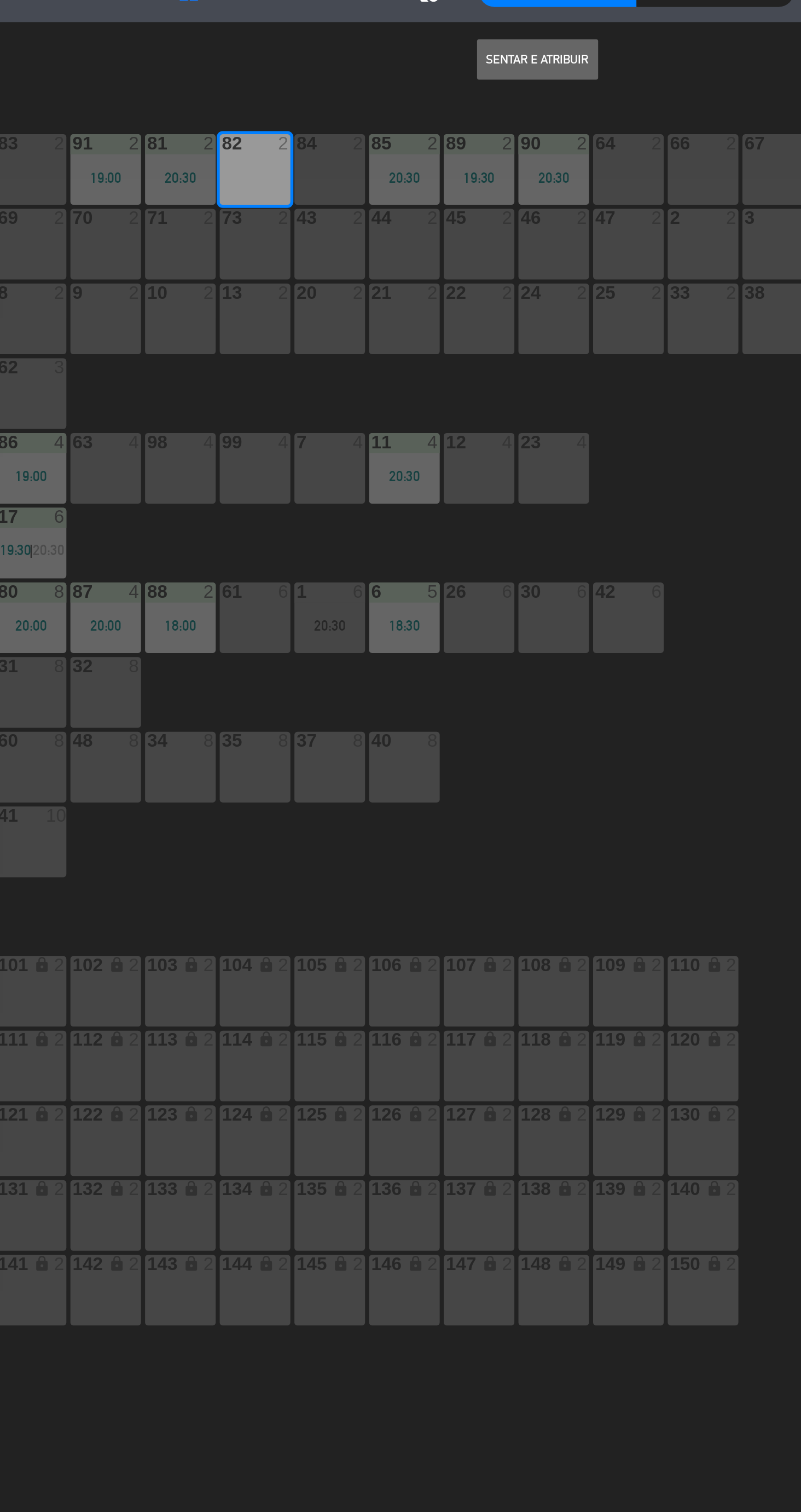
click at [443, 85] on button "Sentar e Atribuir" at bounding box center [441, 86] width 66 height 22
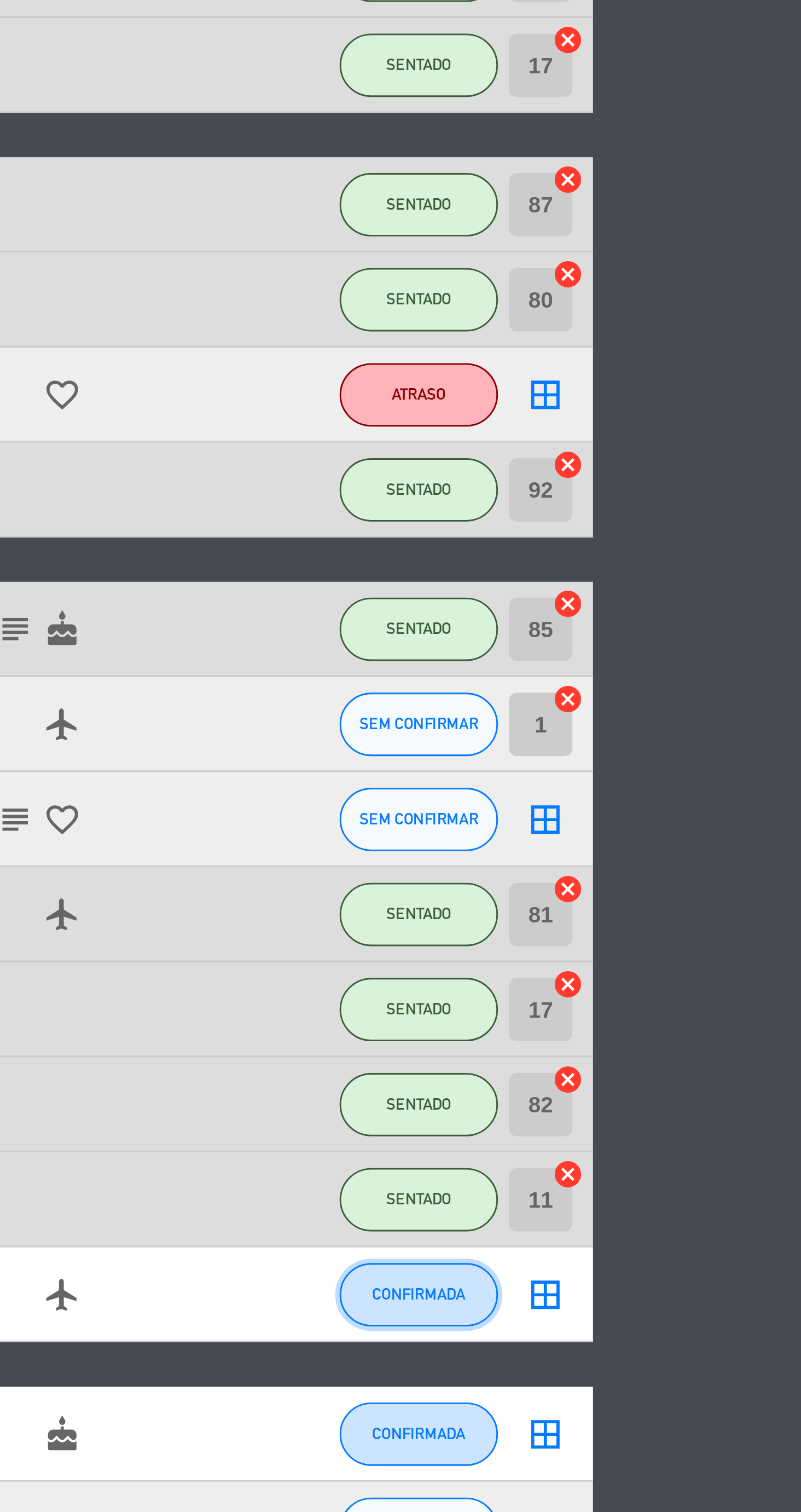
click at [667, 855] on button "CONFIRMADA" at bounding box center [668, 849] width 55 height 22
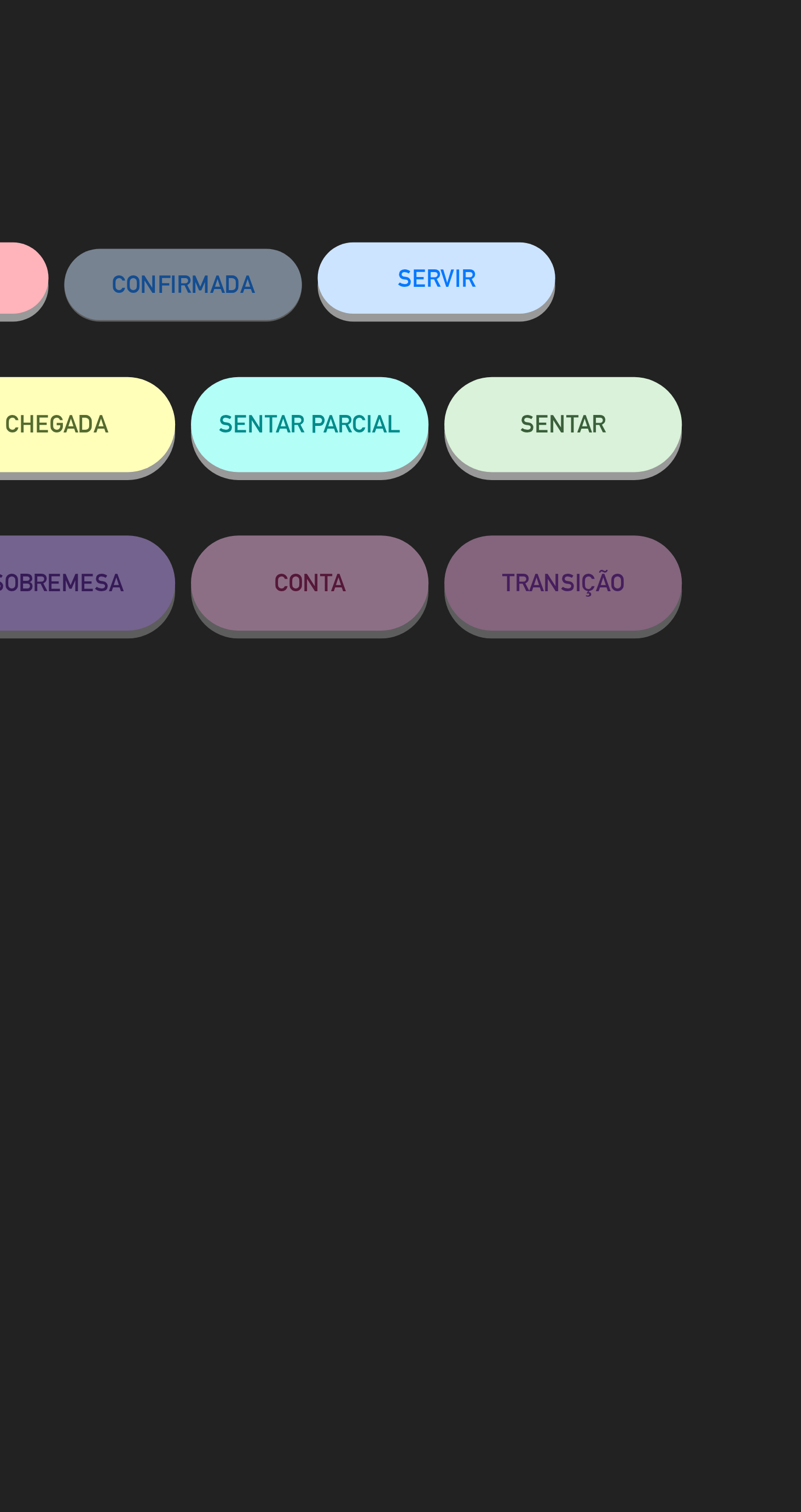
click at [541, 158] on button "SENTAR" at bounding box center [576, 146] width 82 height 33
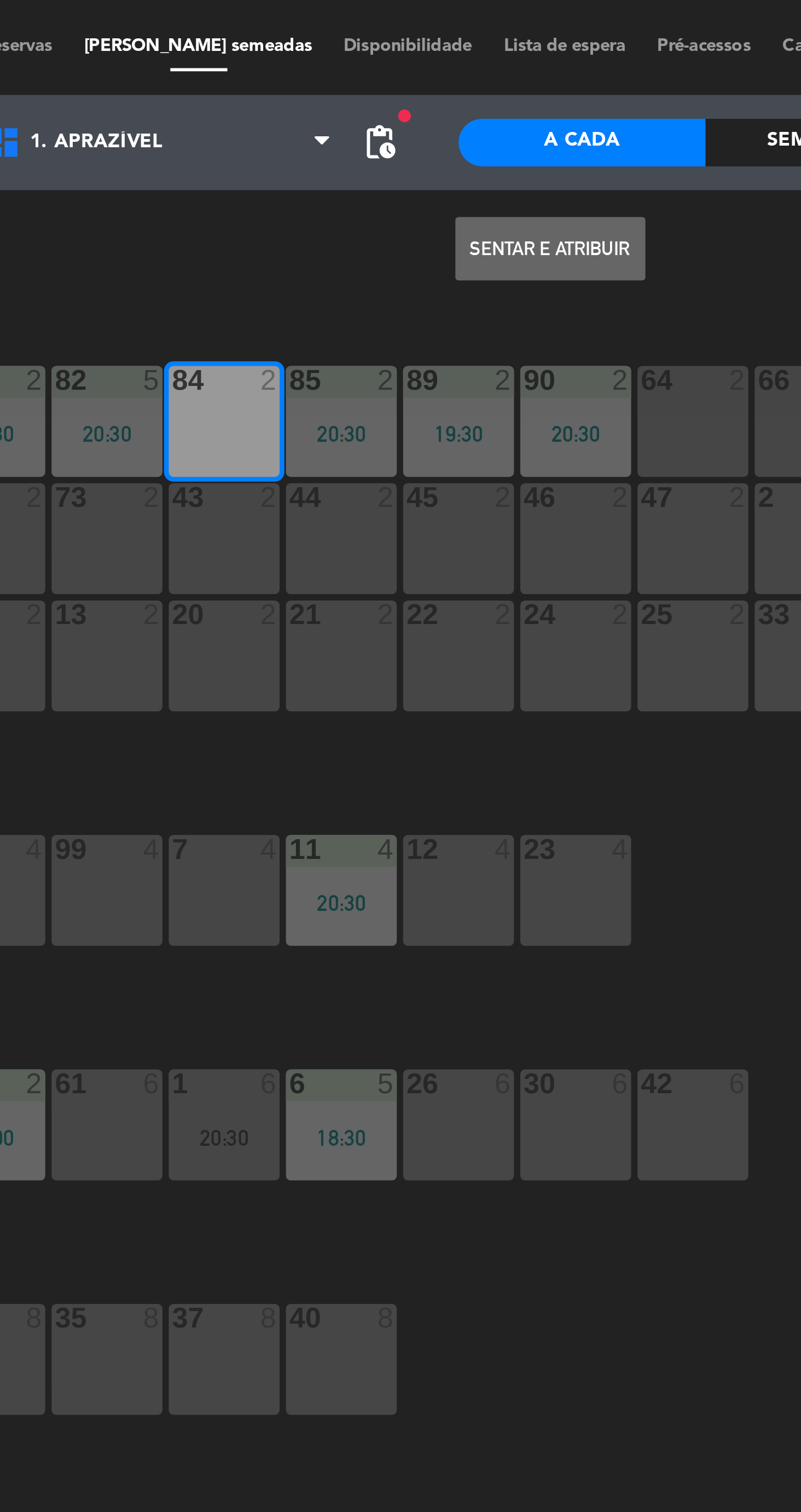
click at [446, 85] on button "Sentar e Atribuir" at bounding box center [441, 86] width 66 height 22
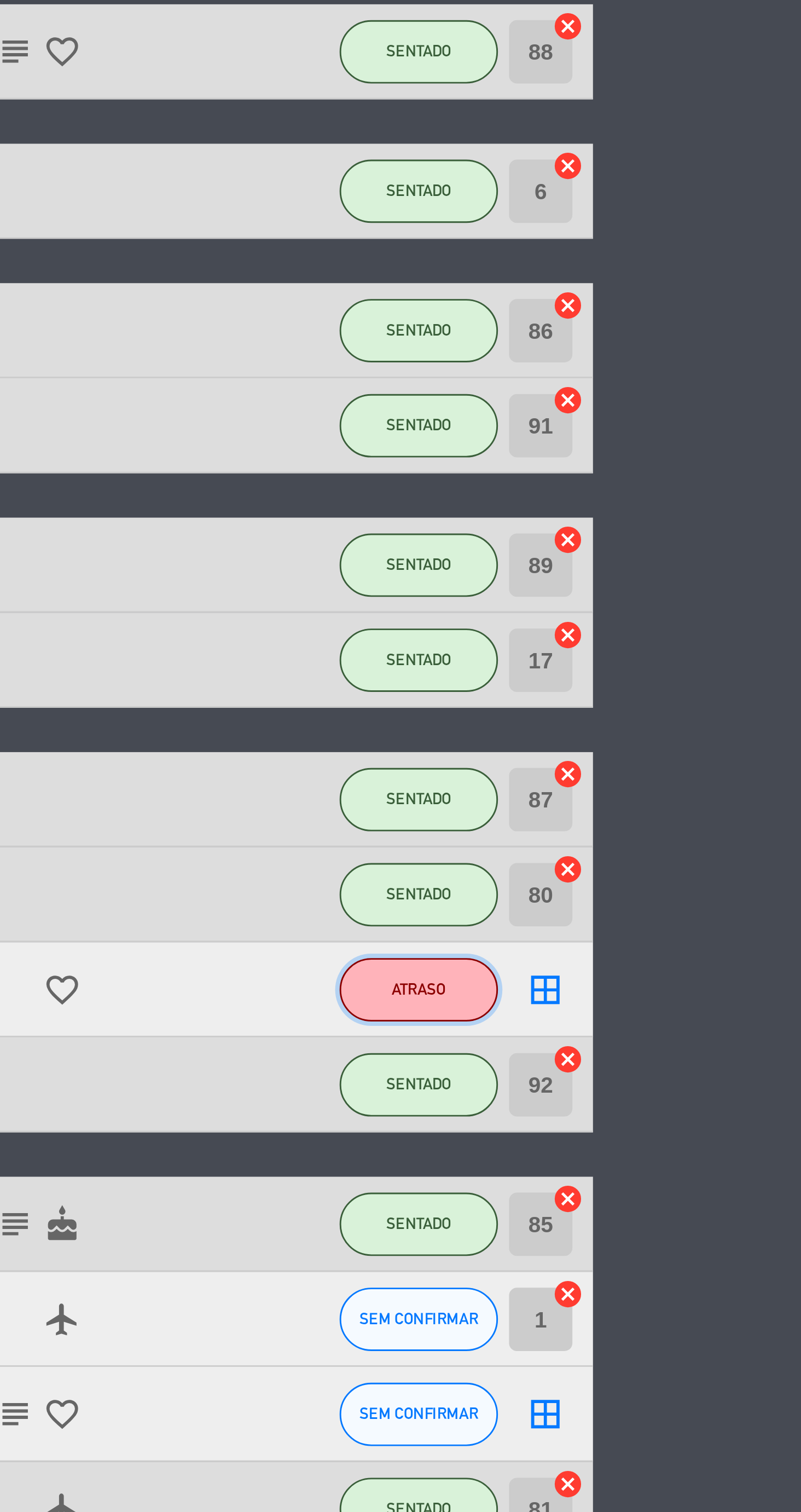
click at [670, 542] on button "ATRASO" at bounding box center [668, 539] width 55 height 22
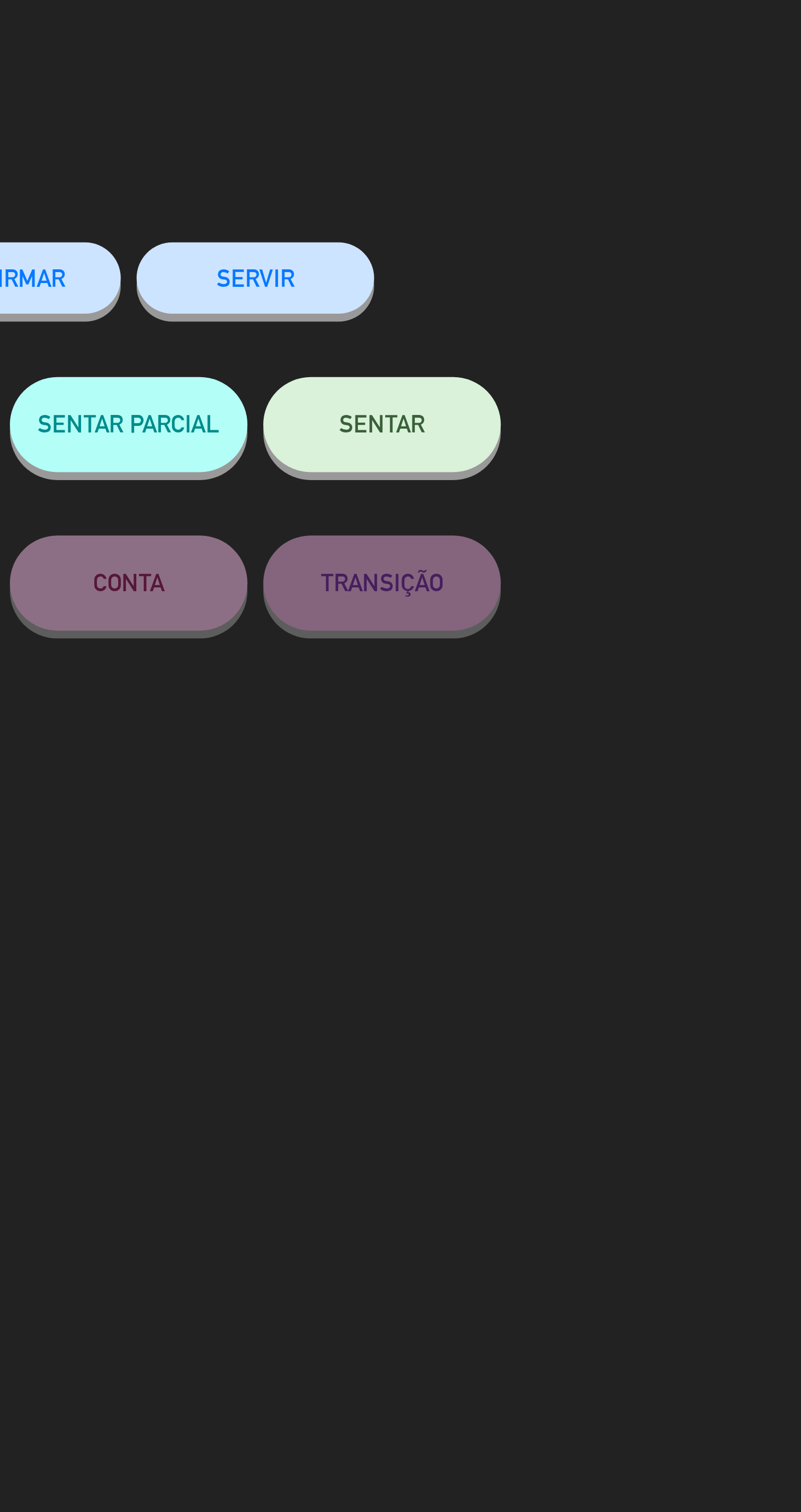
click at [586, 155] on button "SENTAR" at bounding box center [576, 146] width 82 height 33
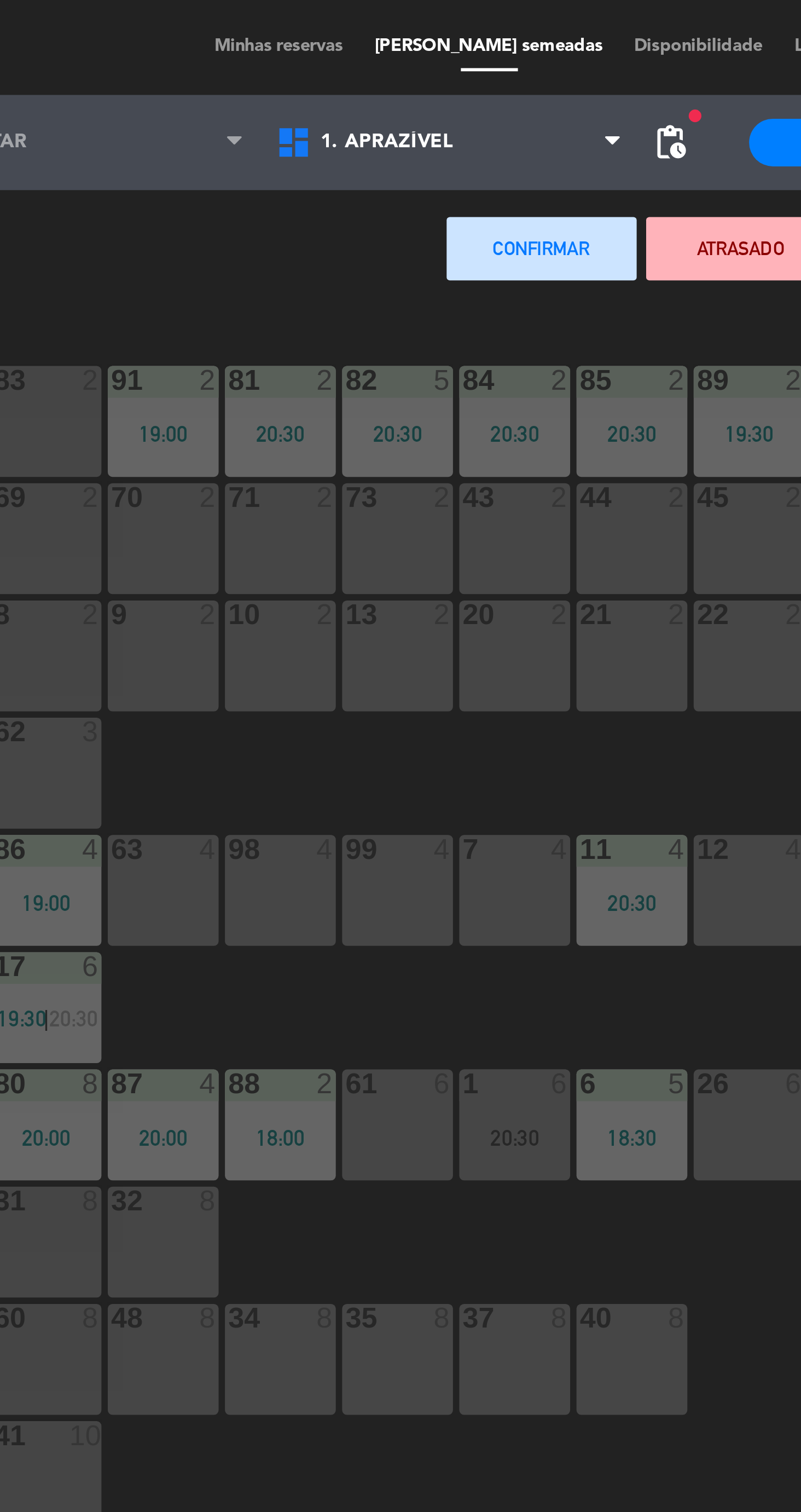
click at [249, 315] on div "98 4" at bounding box center [247, 308] width 38 height 38
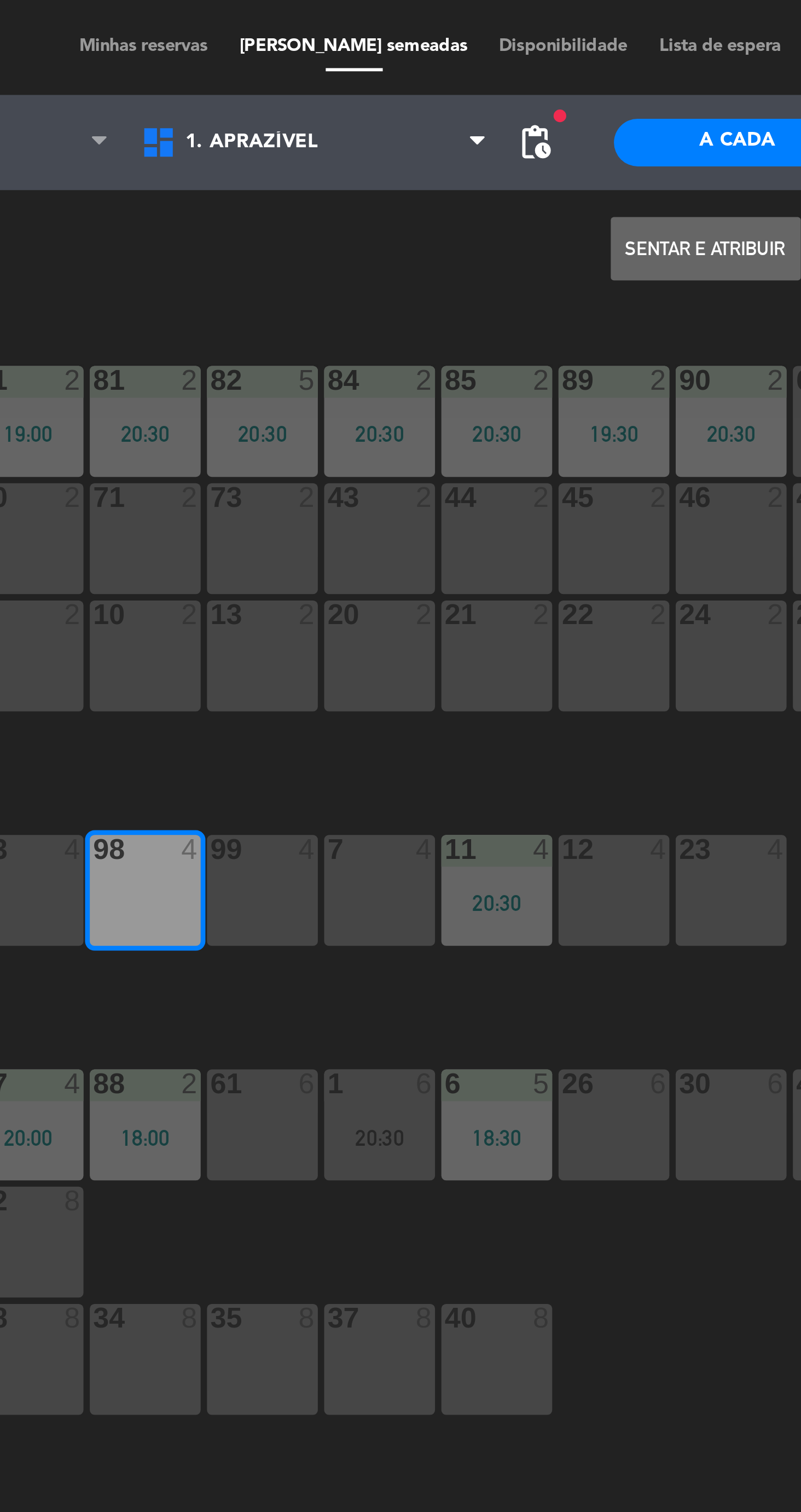
click at [429, 91] on button "Sentar e Atribuir" at bounding box center [441, 86] width 66 height 22
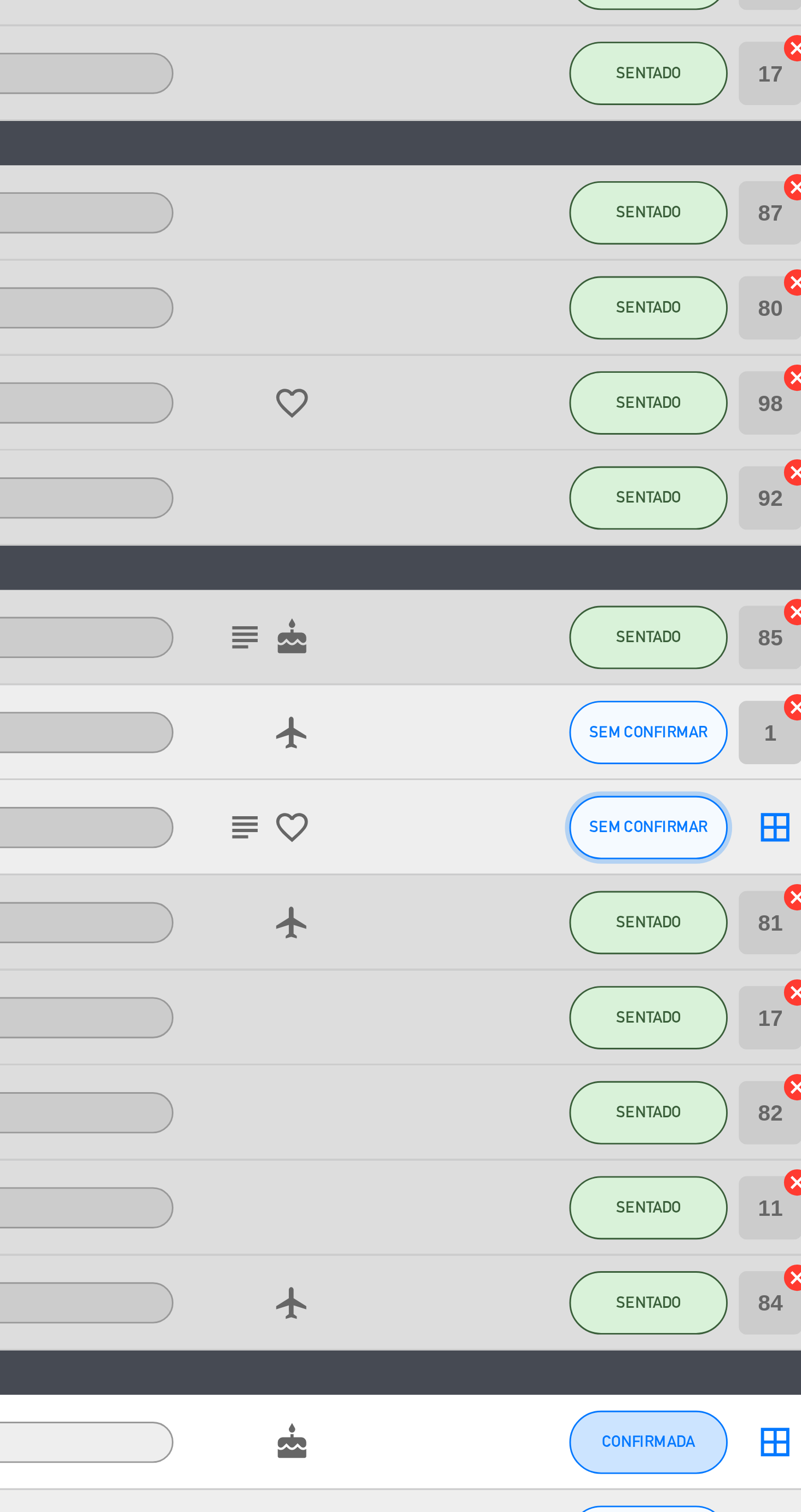
click at [667, 689] on button "SEM CONFIRMAR" at bounding box center [668, 685] width 55 height 22
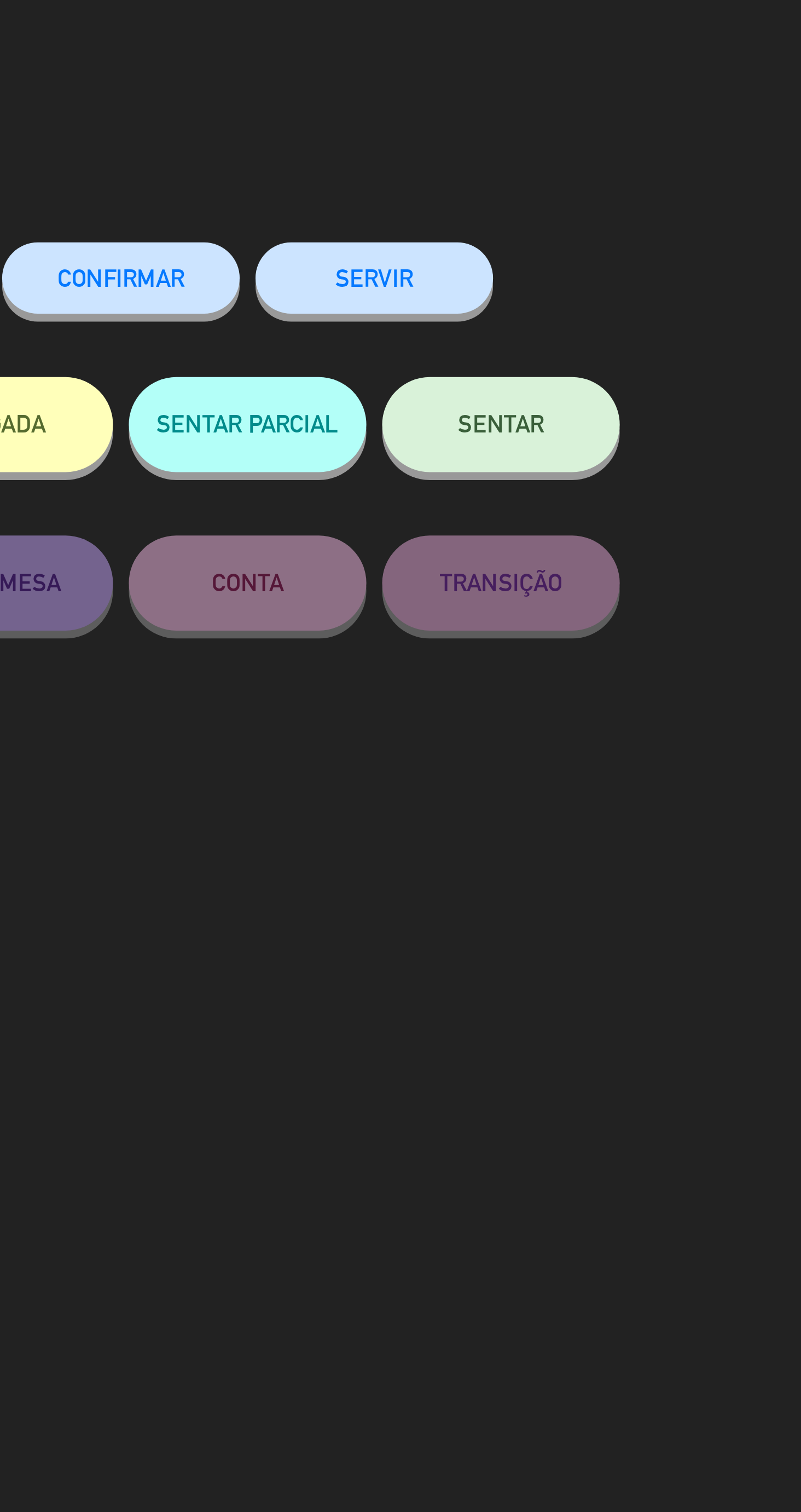
click at [595, 153] on button "SENTAR" at bounding box center [576, 146] width 82 height 33
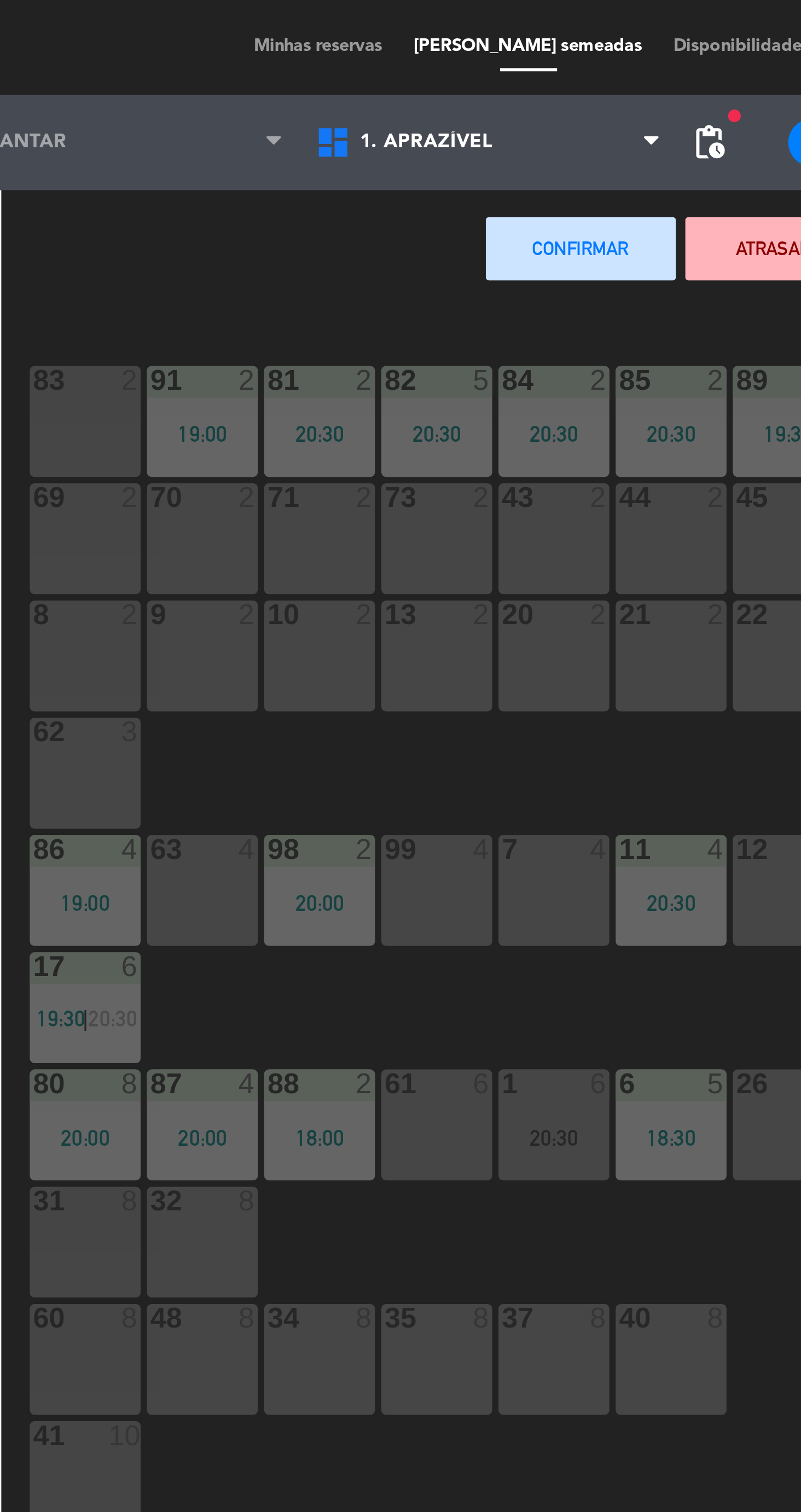
click at [209, 230] on div "9 2" at bounding box center [206, 227] width 38 height 38
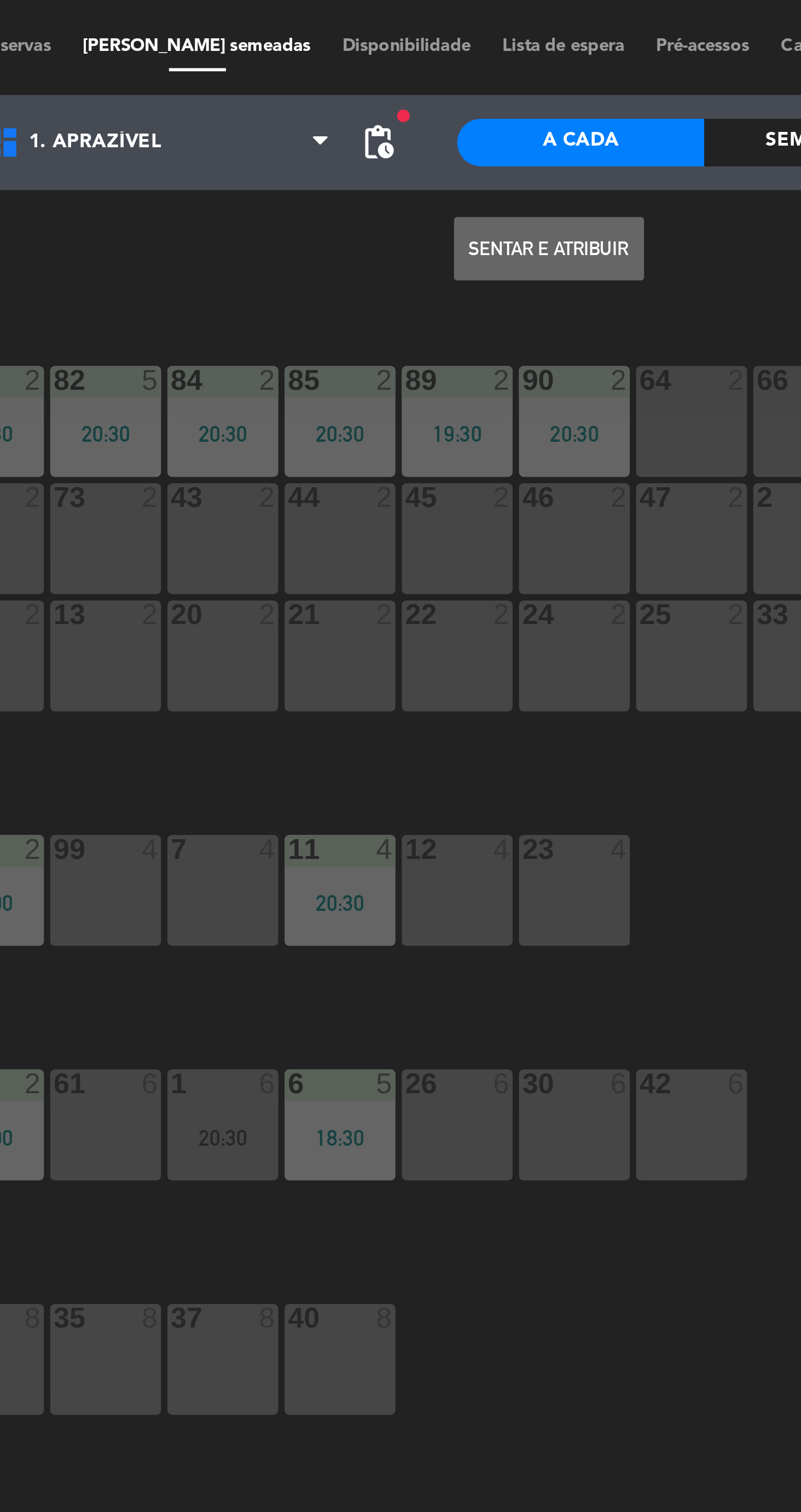
click at [449, 92] on button "Sentar e Atribuir" at bounding box center [441, 86] width 66 height 22
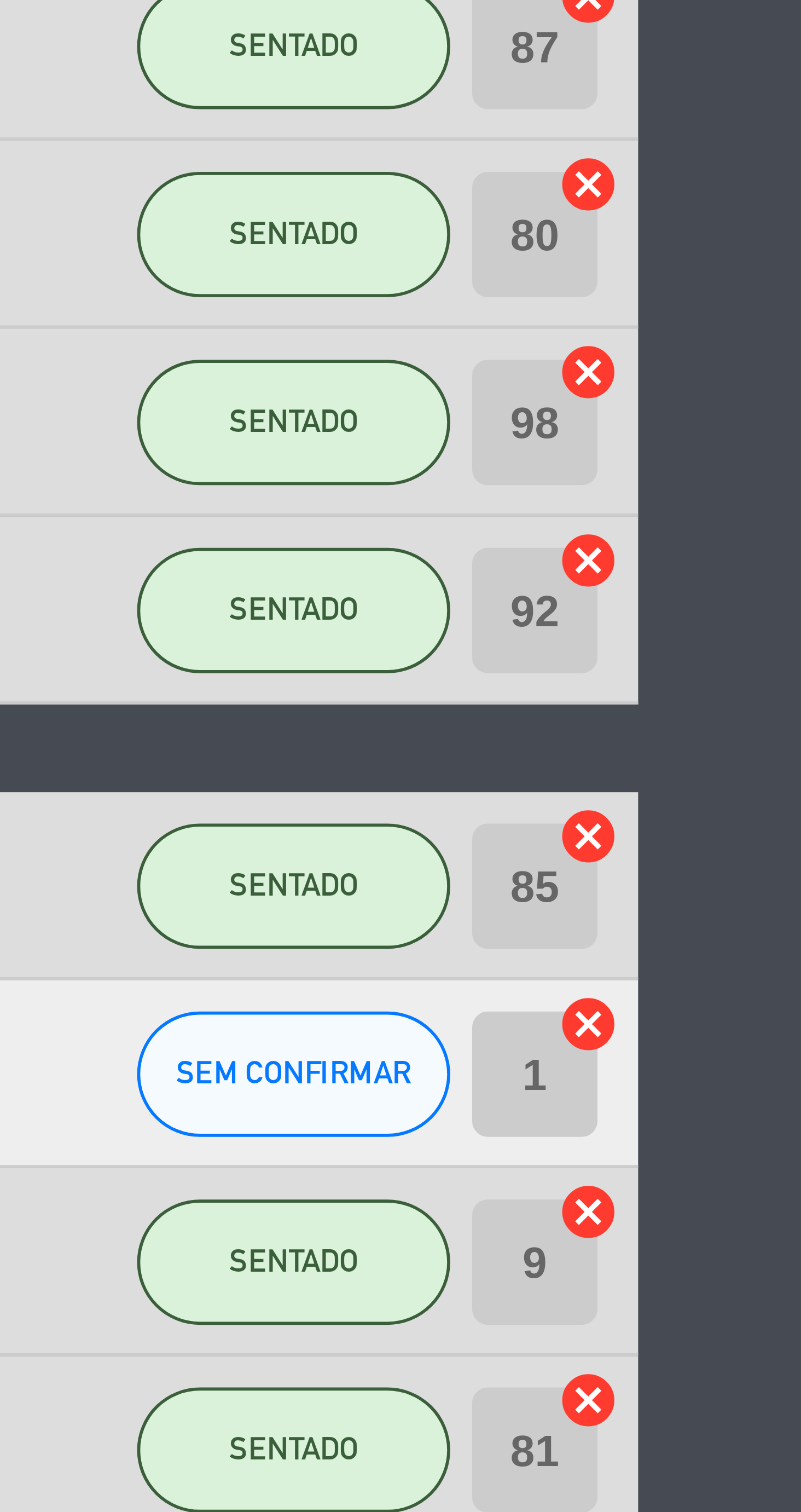
click at [719, 530] on icon "cancel" at bounding box center [720, 530] width 11 height 11
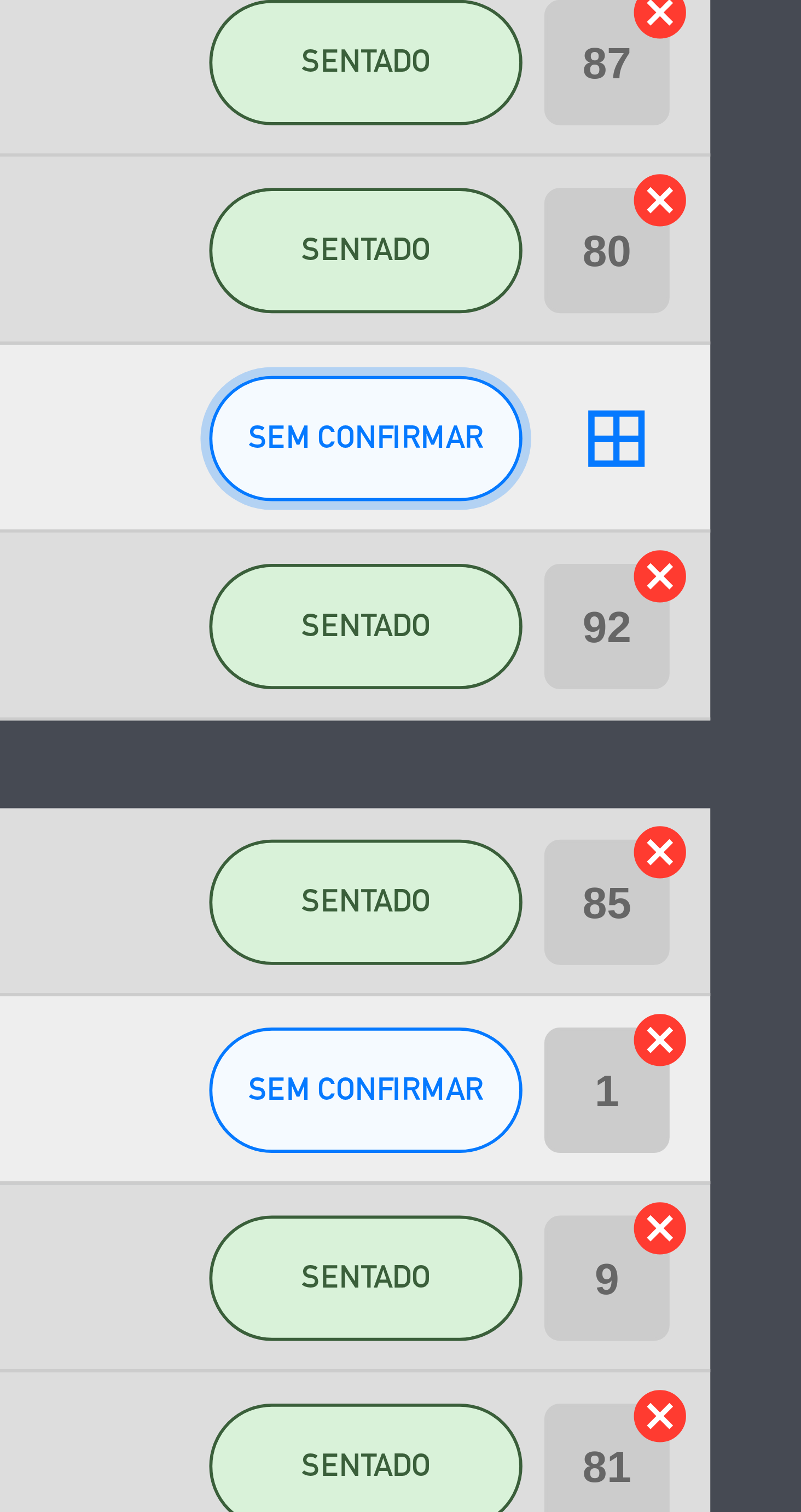
click at [683, 538] on span "SEM CONFIRMAR" at bounding box center [668, 539] width 41 height 6
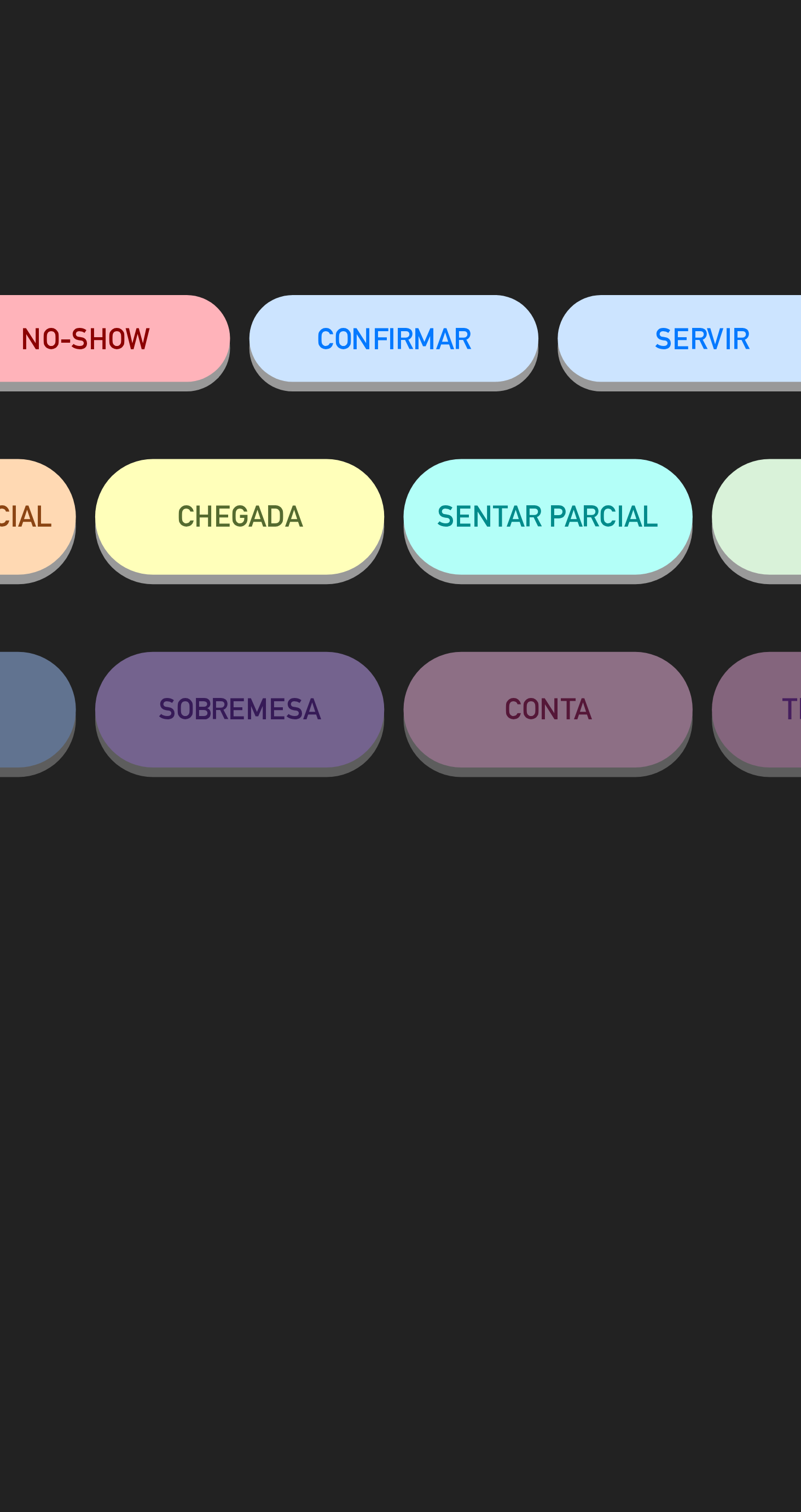
click at [405, 145] on button "CHEGADA" at bounding box center [401, 146] width 82 height 33
